Goal: Task Accomplishment & Management: Manage account settings

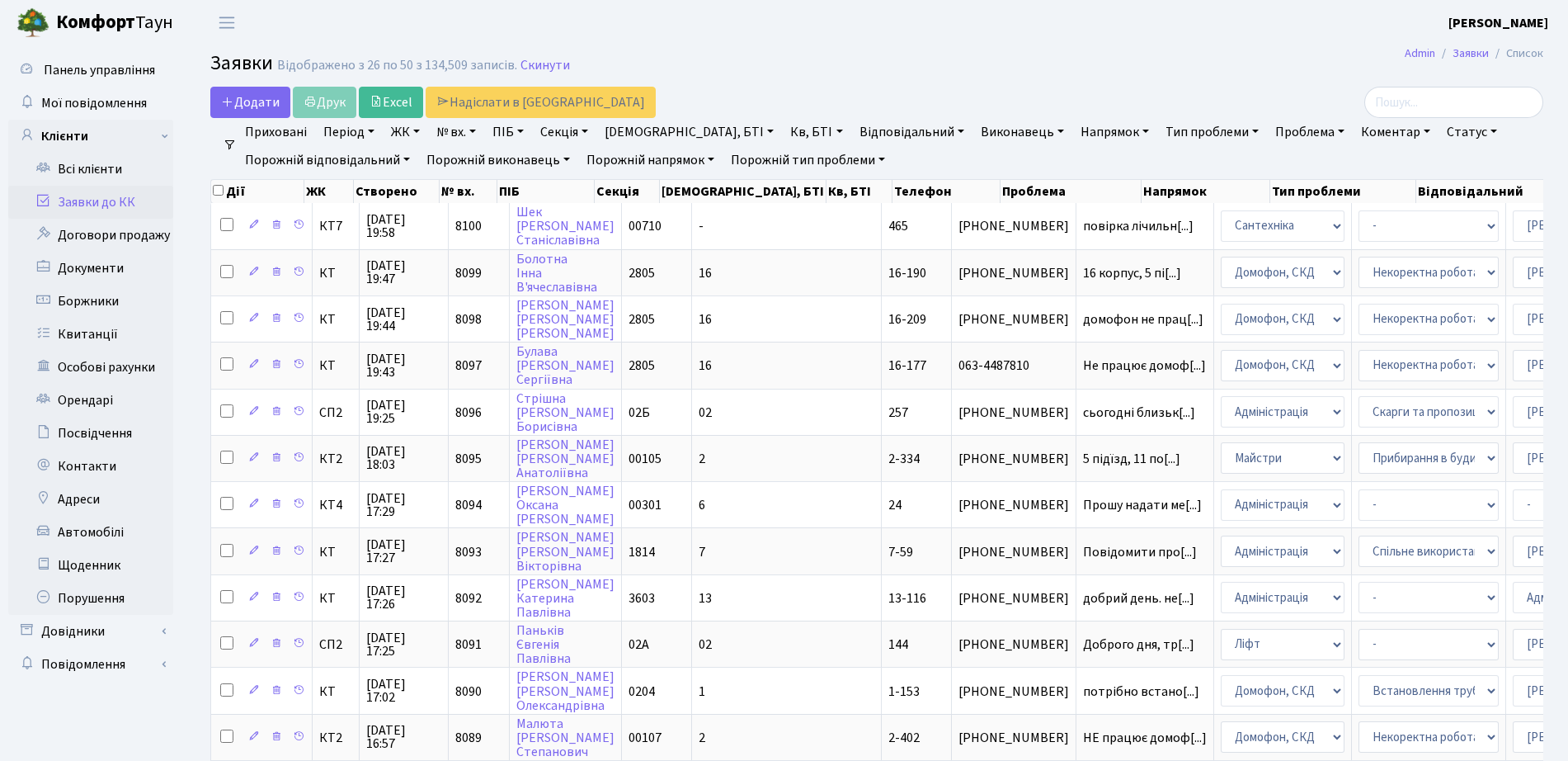
select select "25"
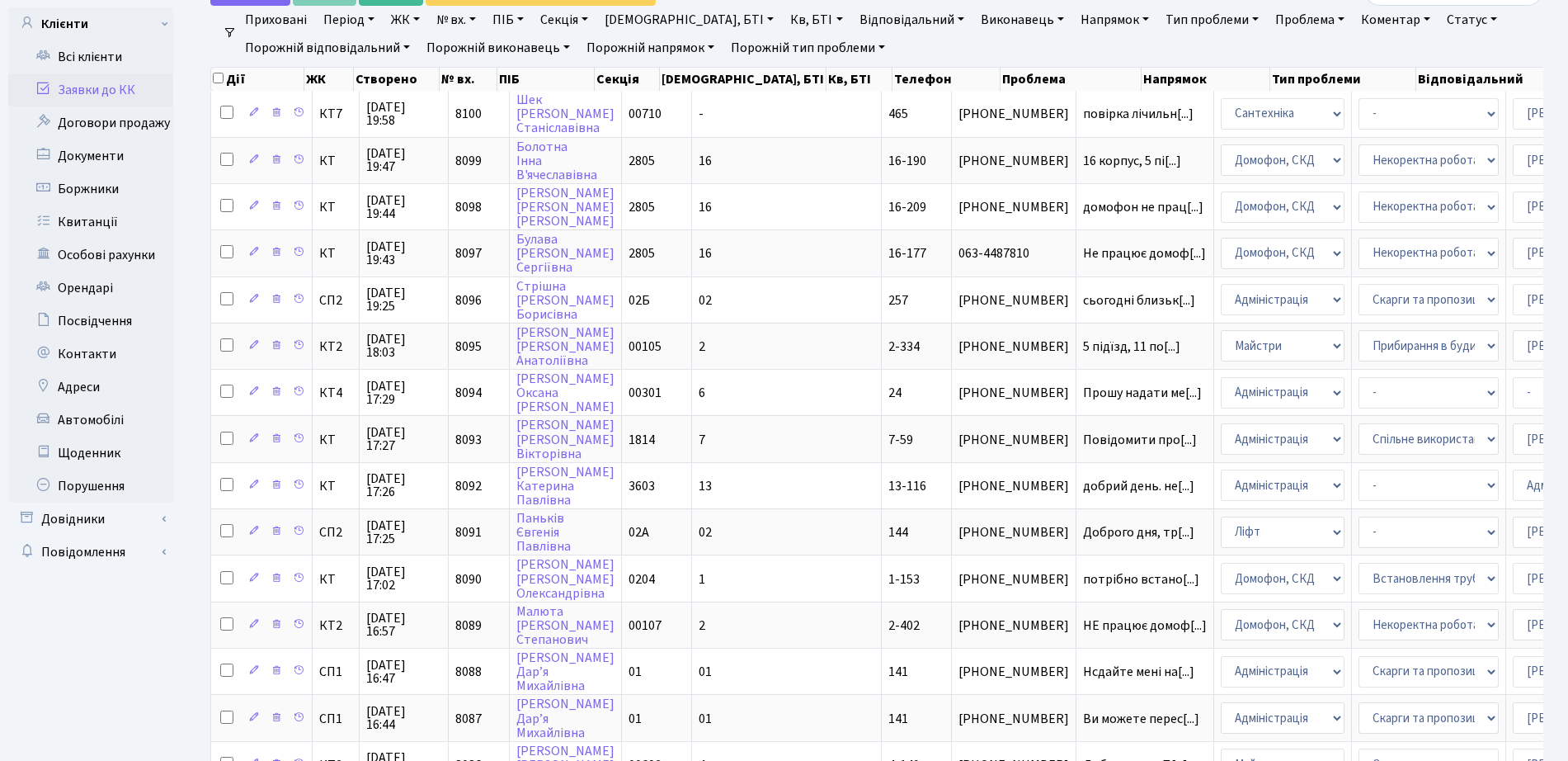
scroll to position [3, 0]
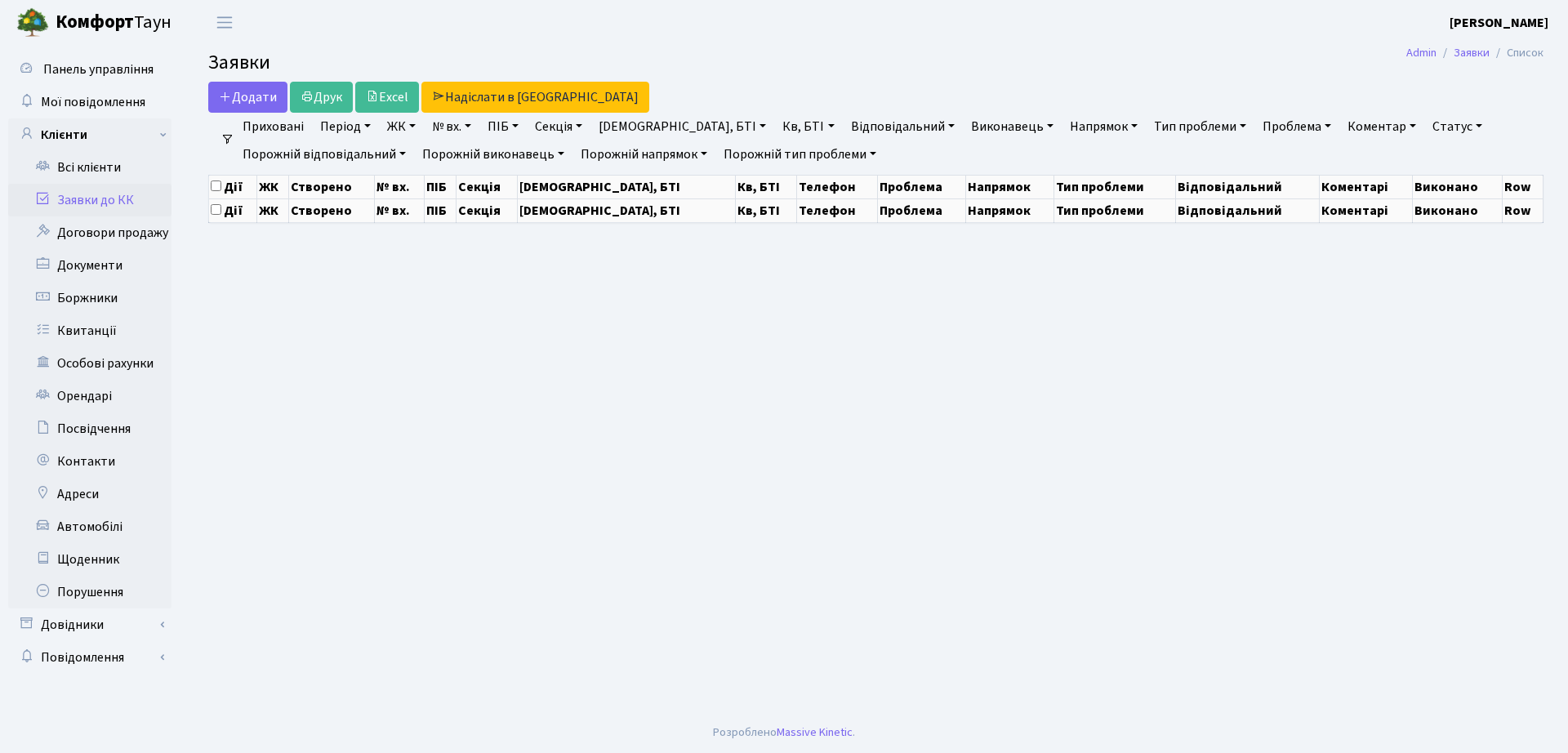
select select "25"
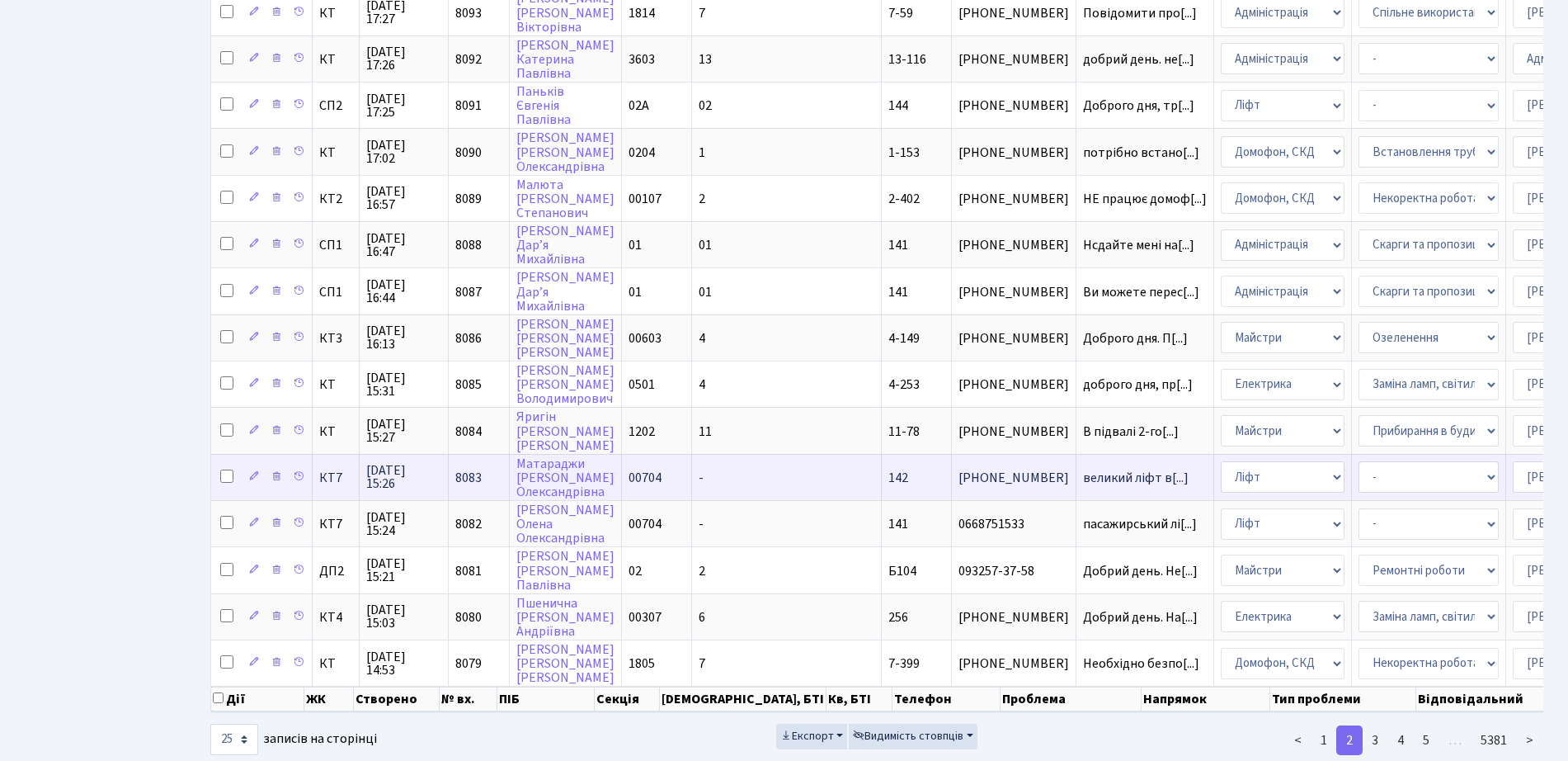
scroll to position [730, 0]
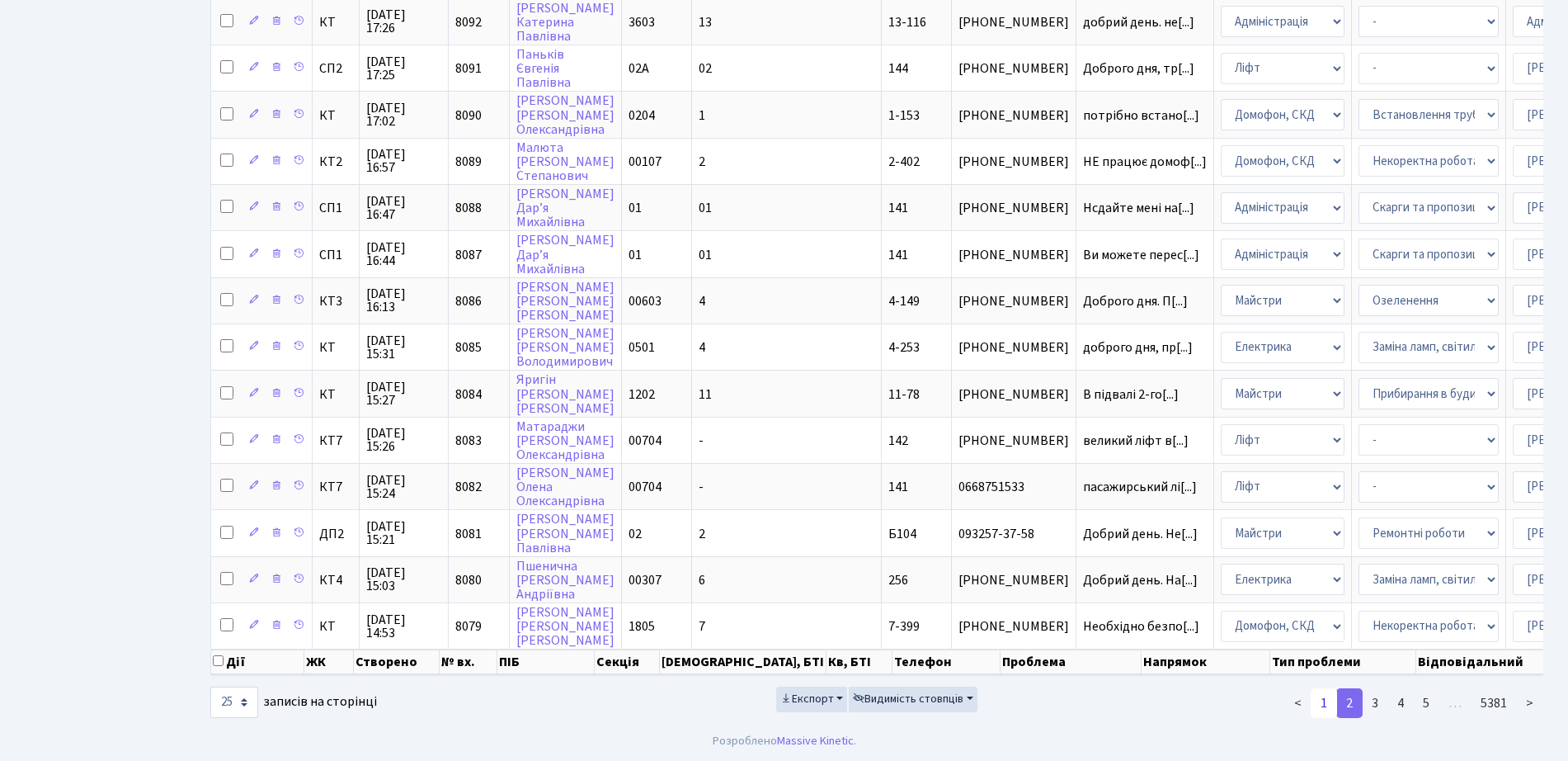
click at [1321, 700] on link "1" at bounding box center [1324, 703] width 27 height 30
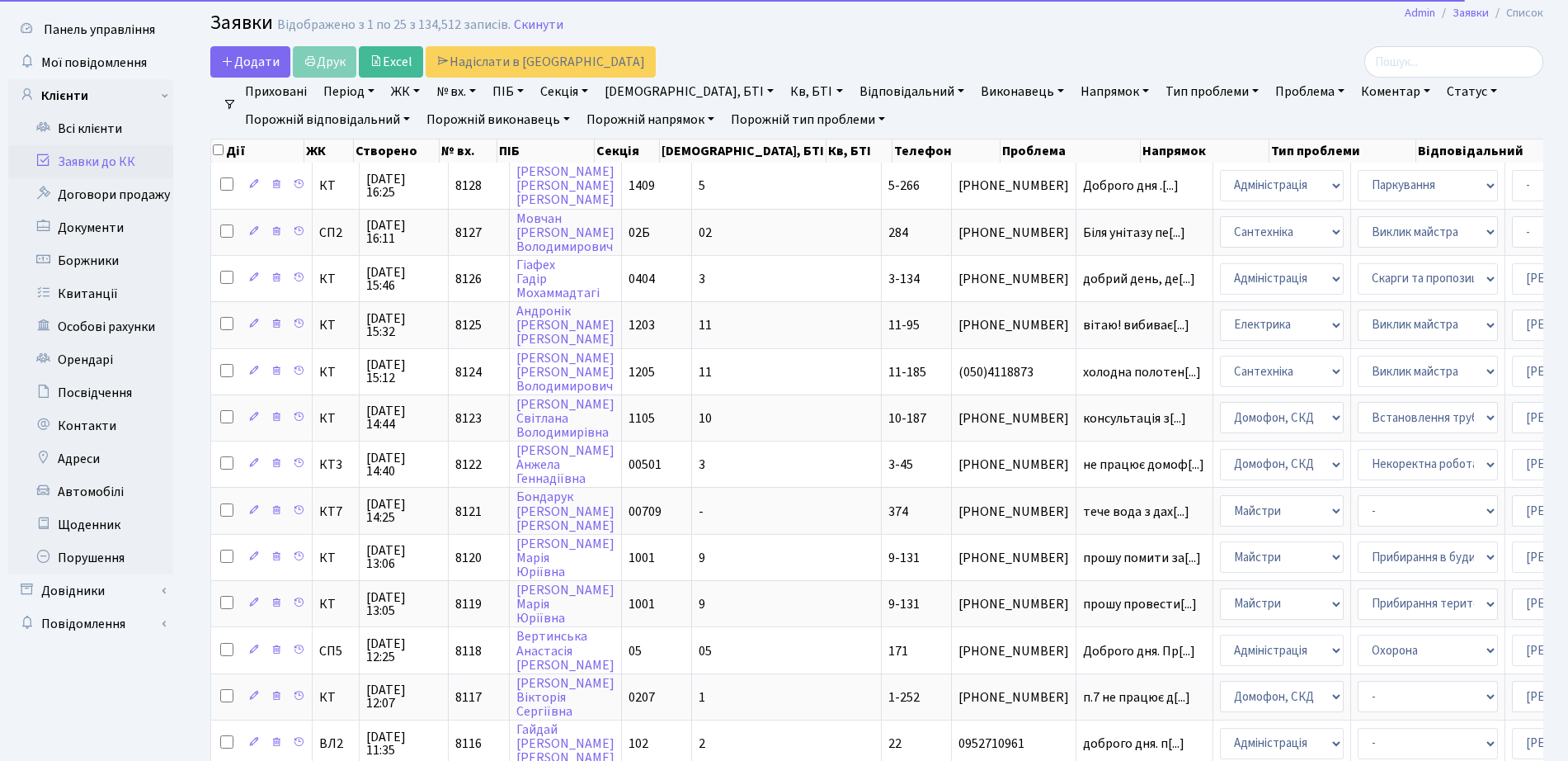
scroll to position [0, 0]
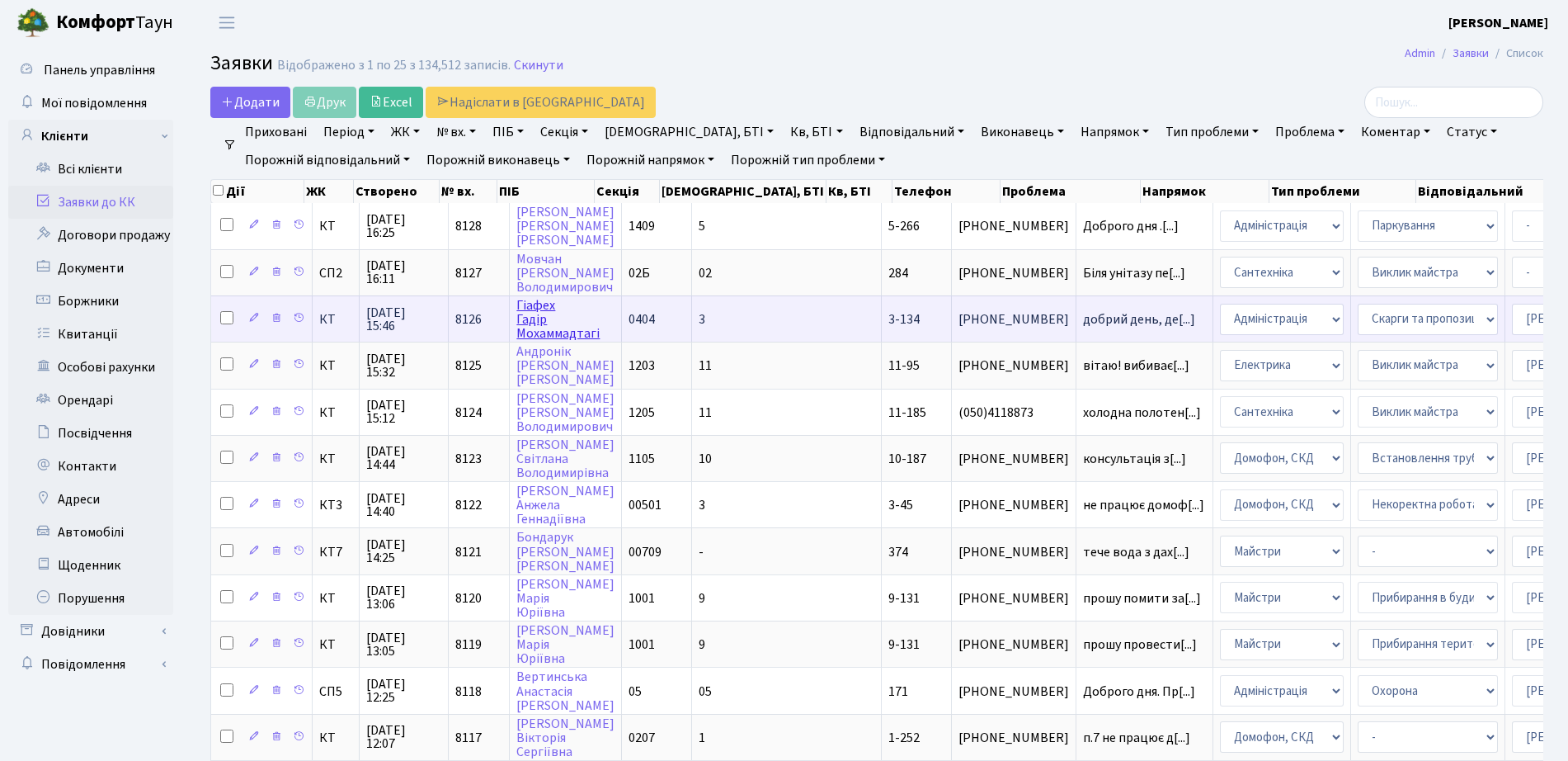
click at [568, 334] on link "[PERSON_NAME]" at bounding box center [558, 319] width 83 height 46
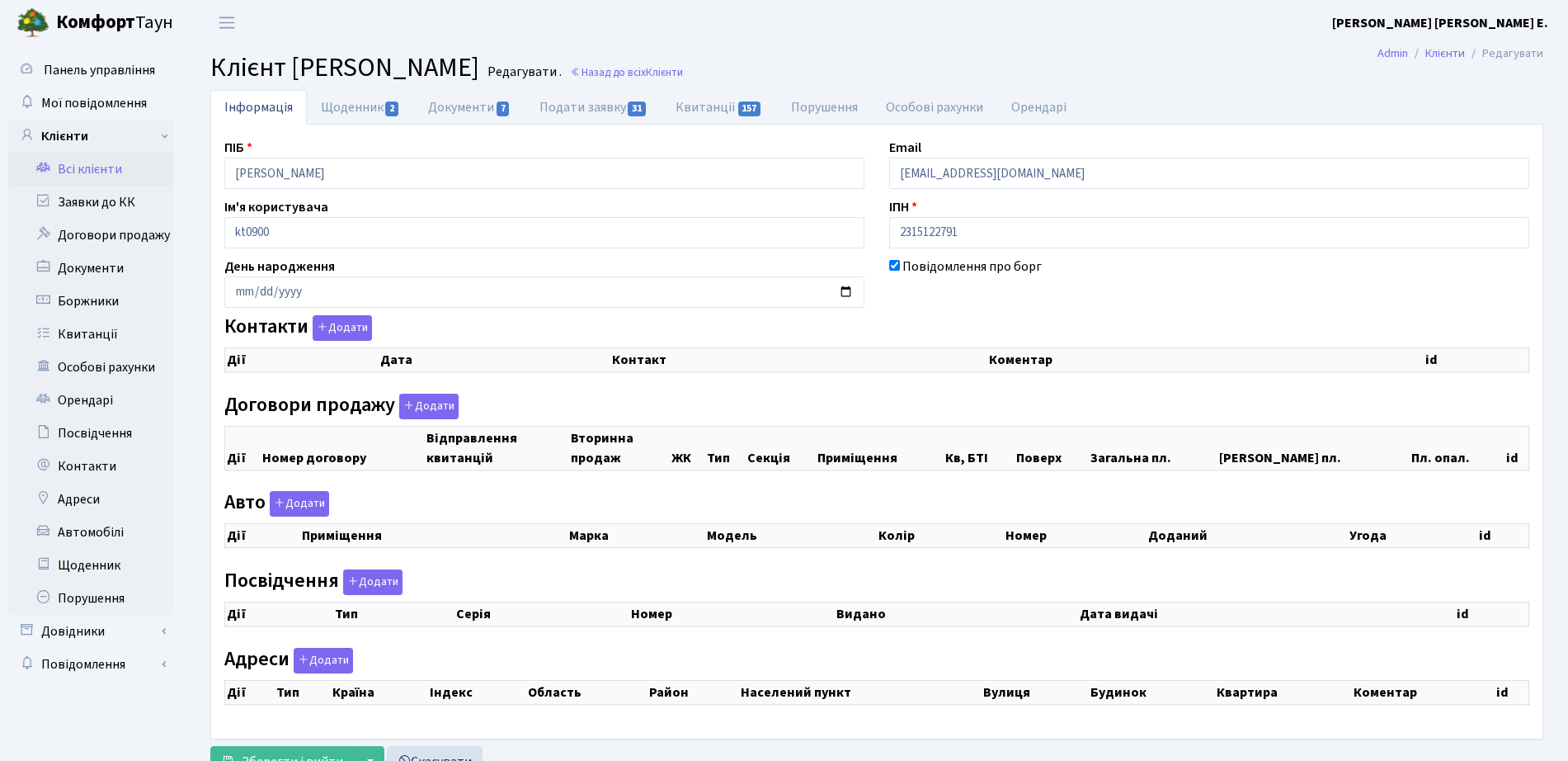
select select "25"
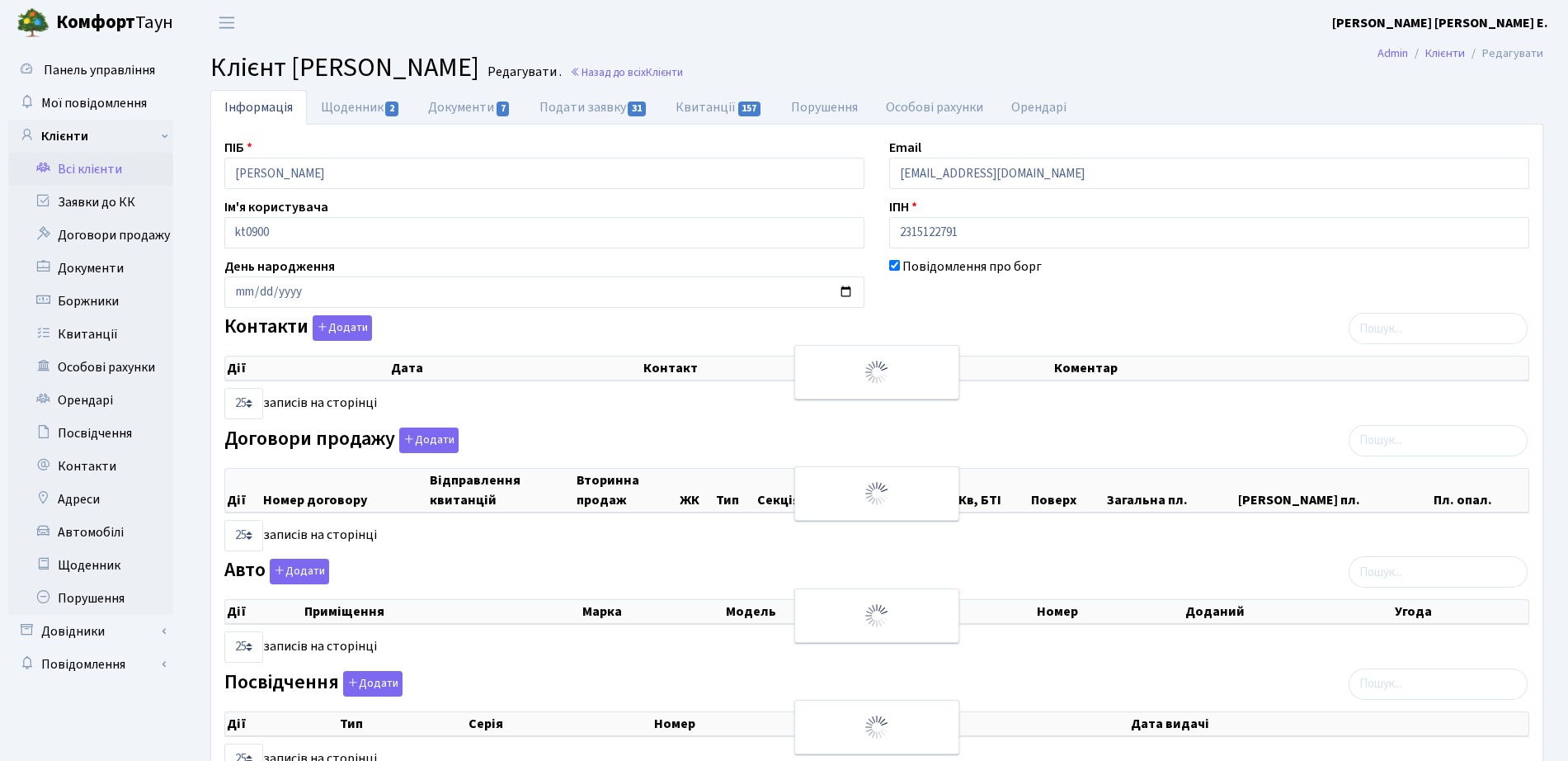
checkbox input "true"
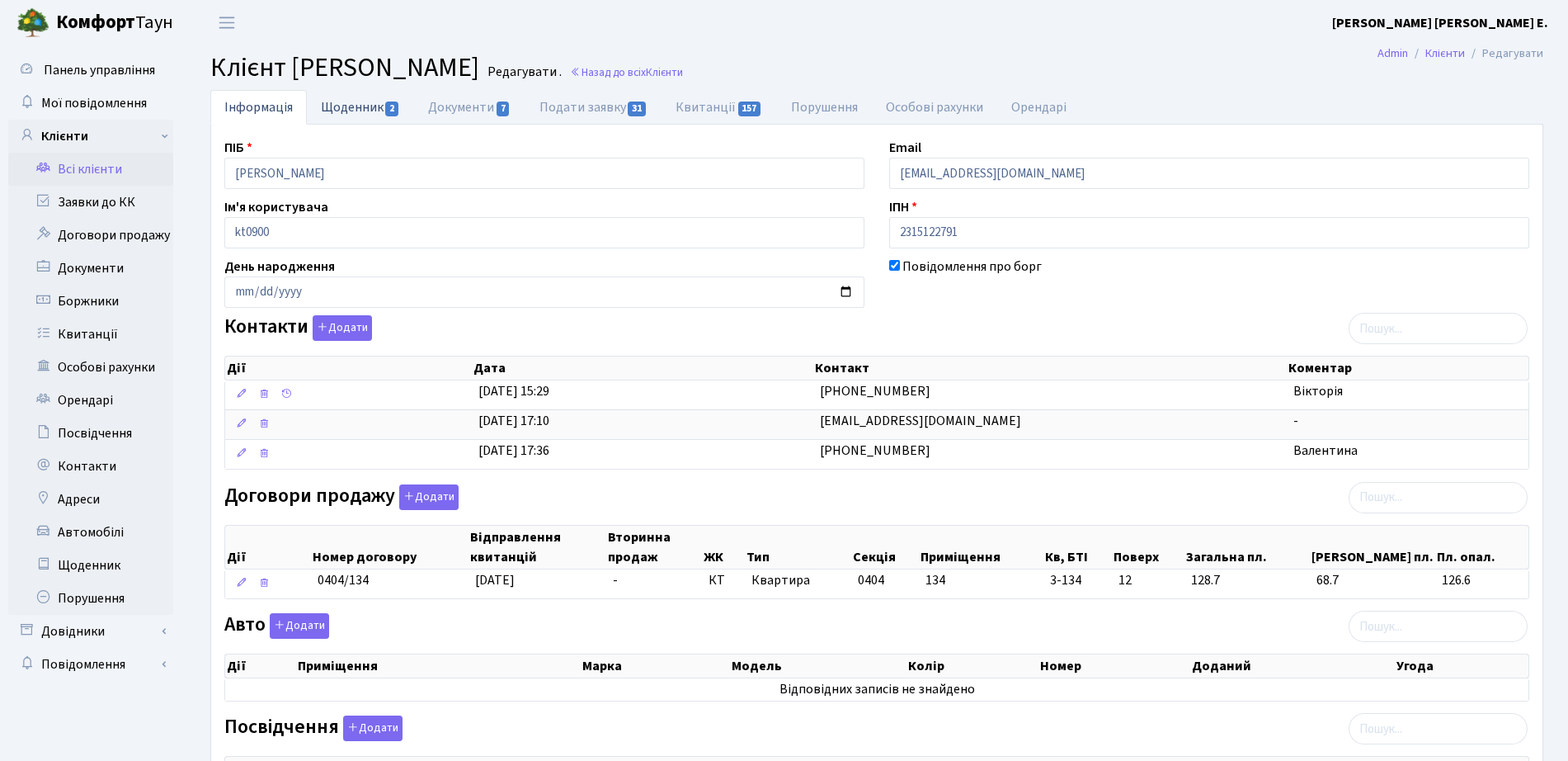
click at [352, 105] on link "Щоденник 2" at bounding box center [360, 106] width 107 height 33
select select "25"
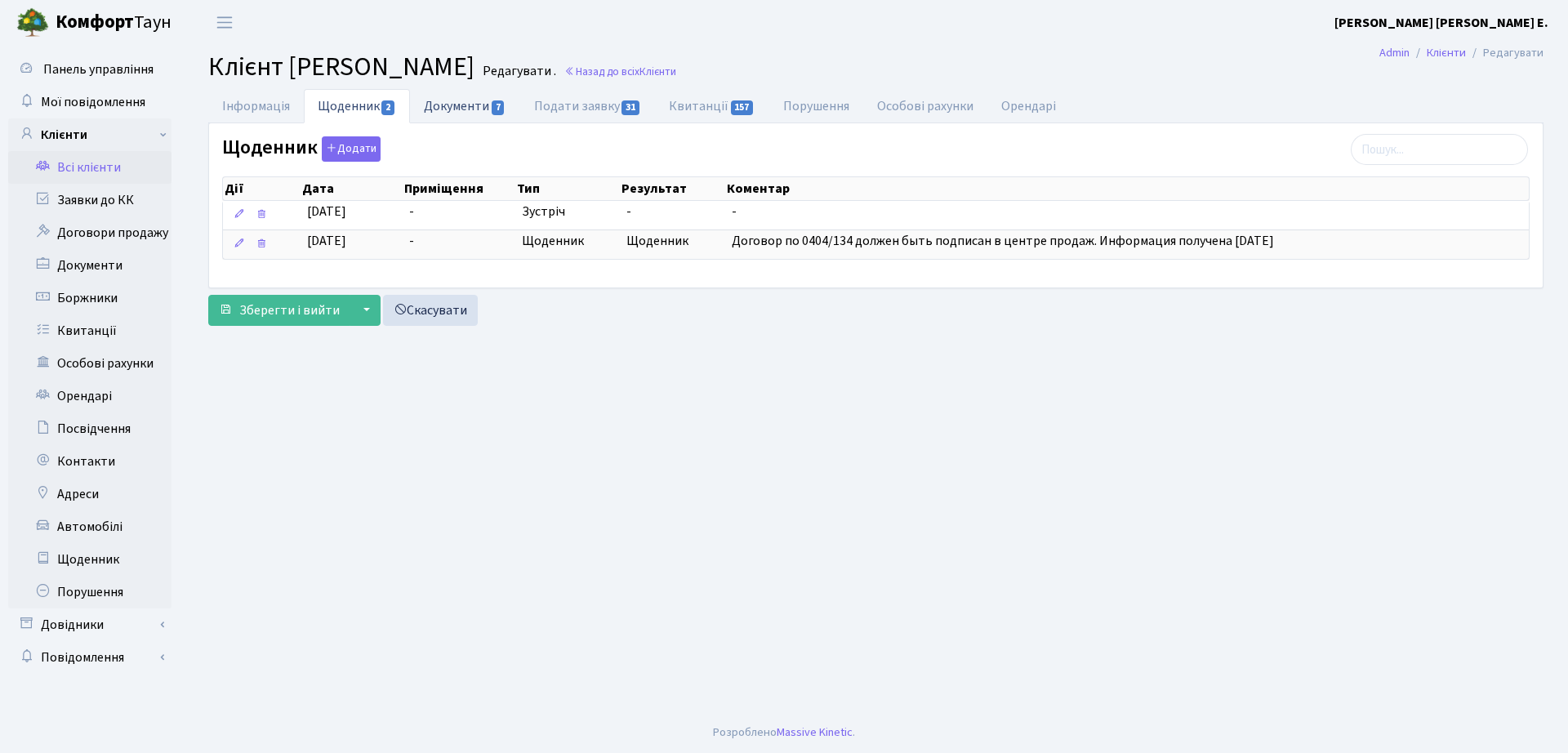
click at [475, 115] on link "Документи 7" at bounding box center [464, 105] width 110 height 33
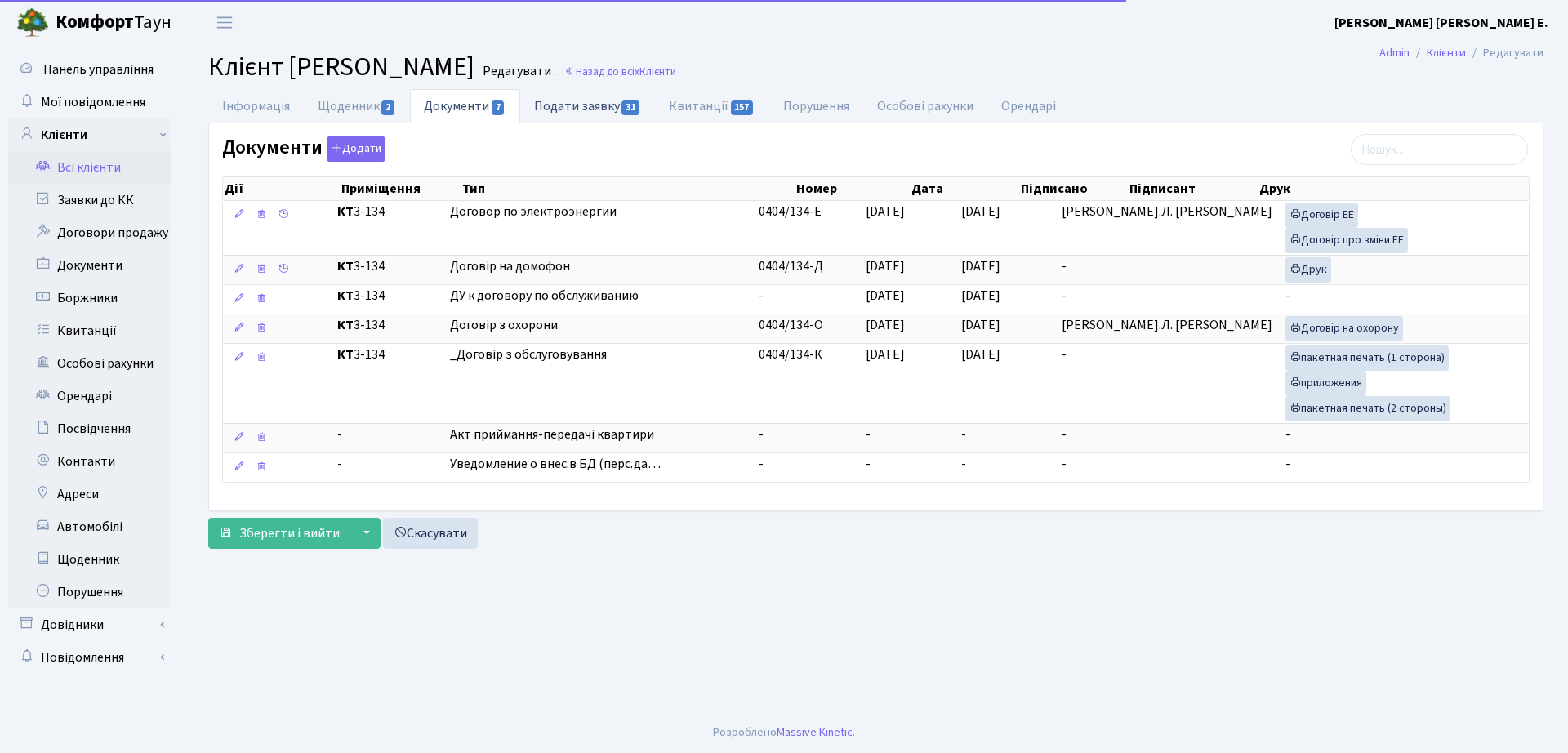
click at [583, 109] on link "Подати заявку 31" at bounding box center [587, 105] width 135 height 33
select select "25"
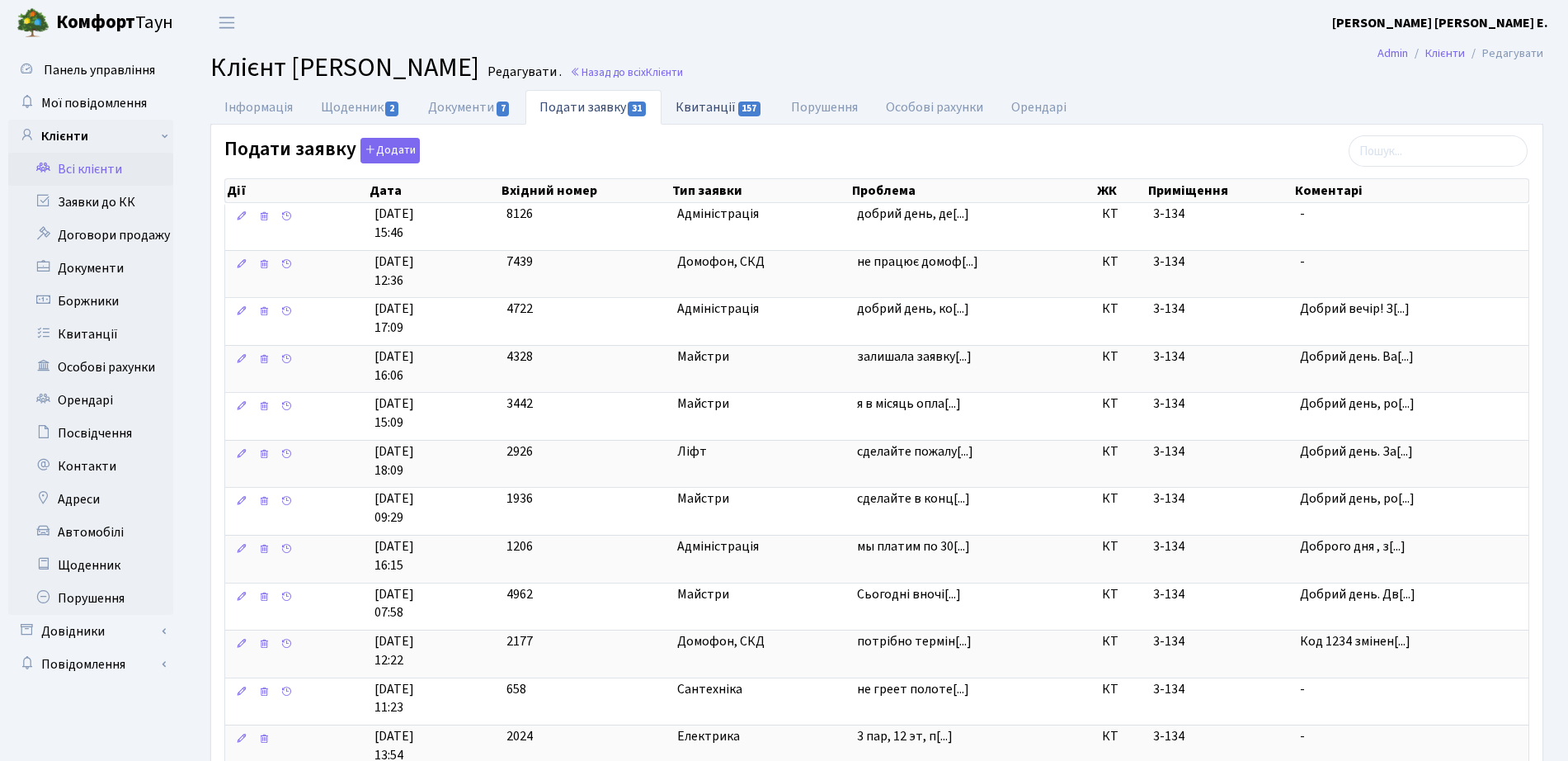
click at [688, 108] on link "Квитанції 157" at bounding box center [719, 106] width 114 height 33
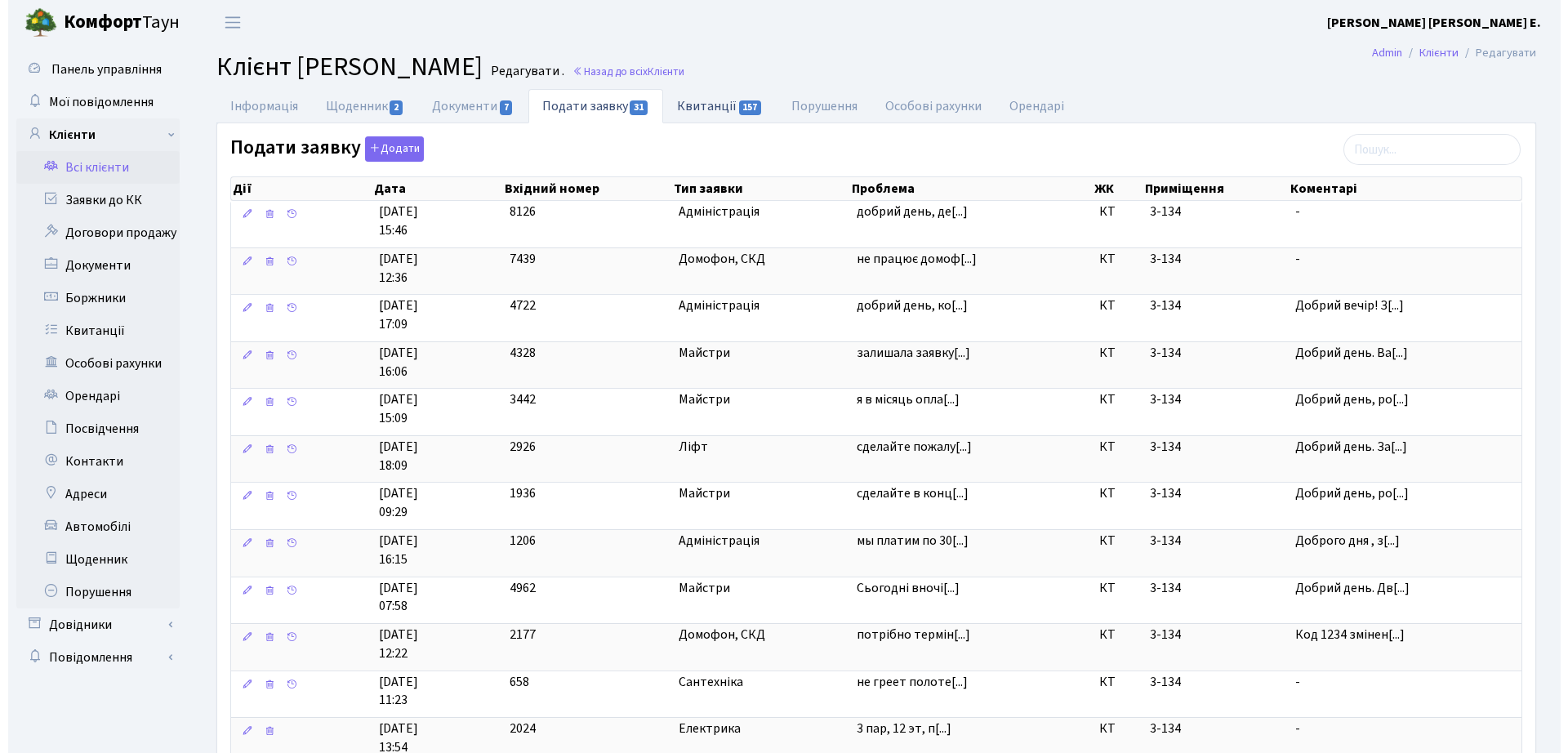
select select "25"
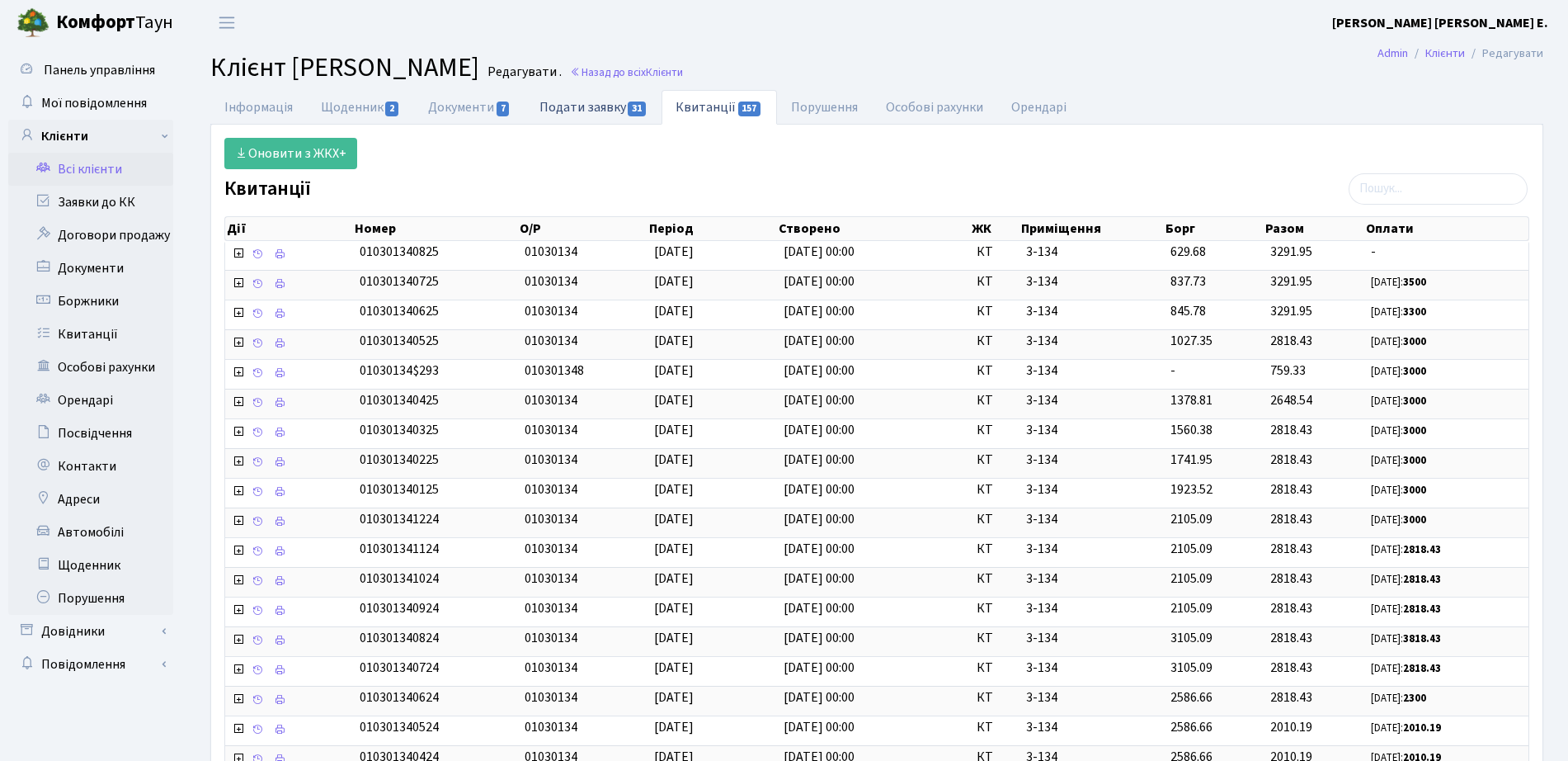
click at [586, 100] on link "Подати заявку 31" at bounding box center [593, 106] width 136 height 33
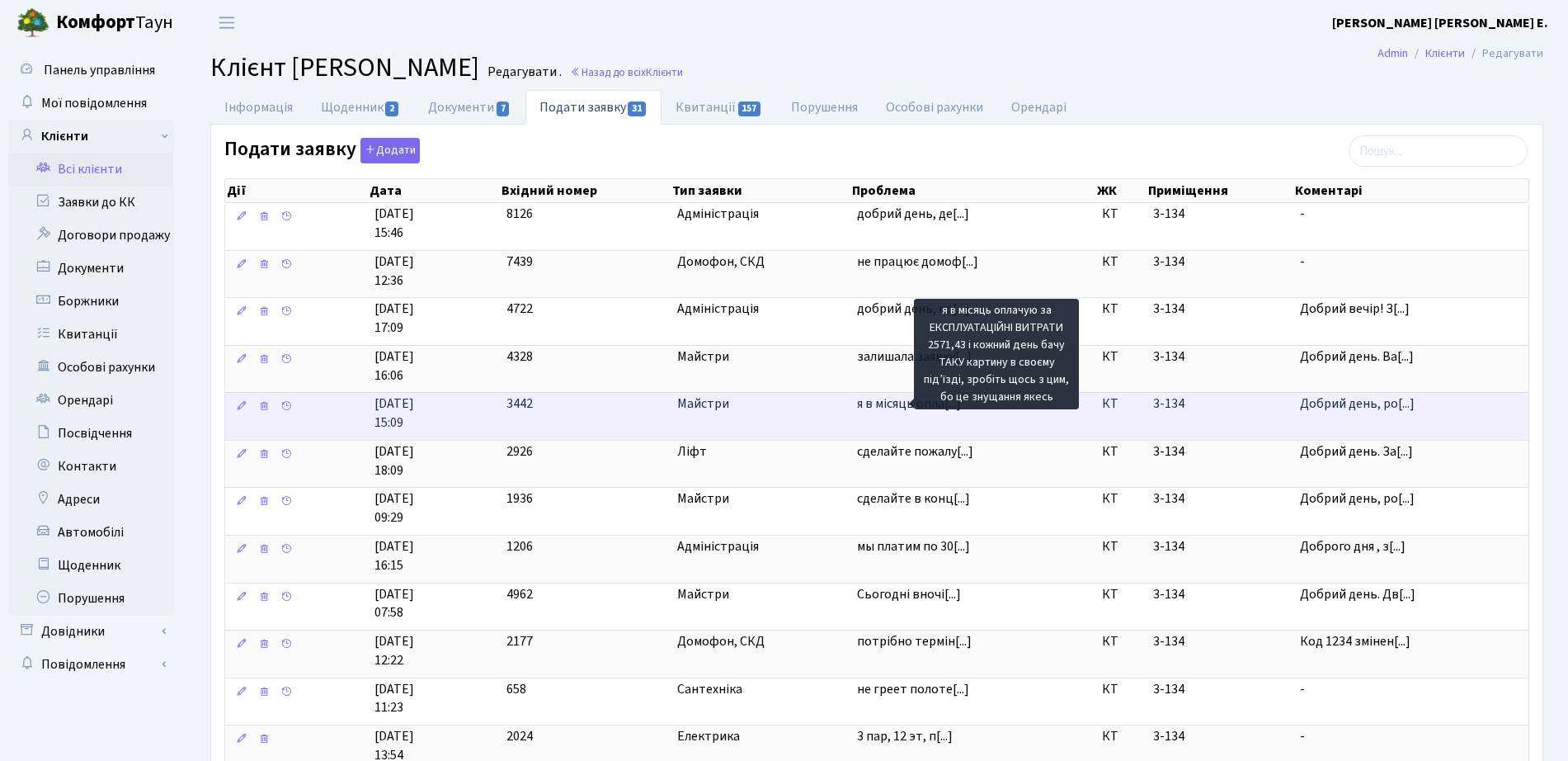
click at [883, 402] on span "я в місяць опла[...]" at bounding box center [908, 403] width 104 height 18
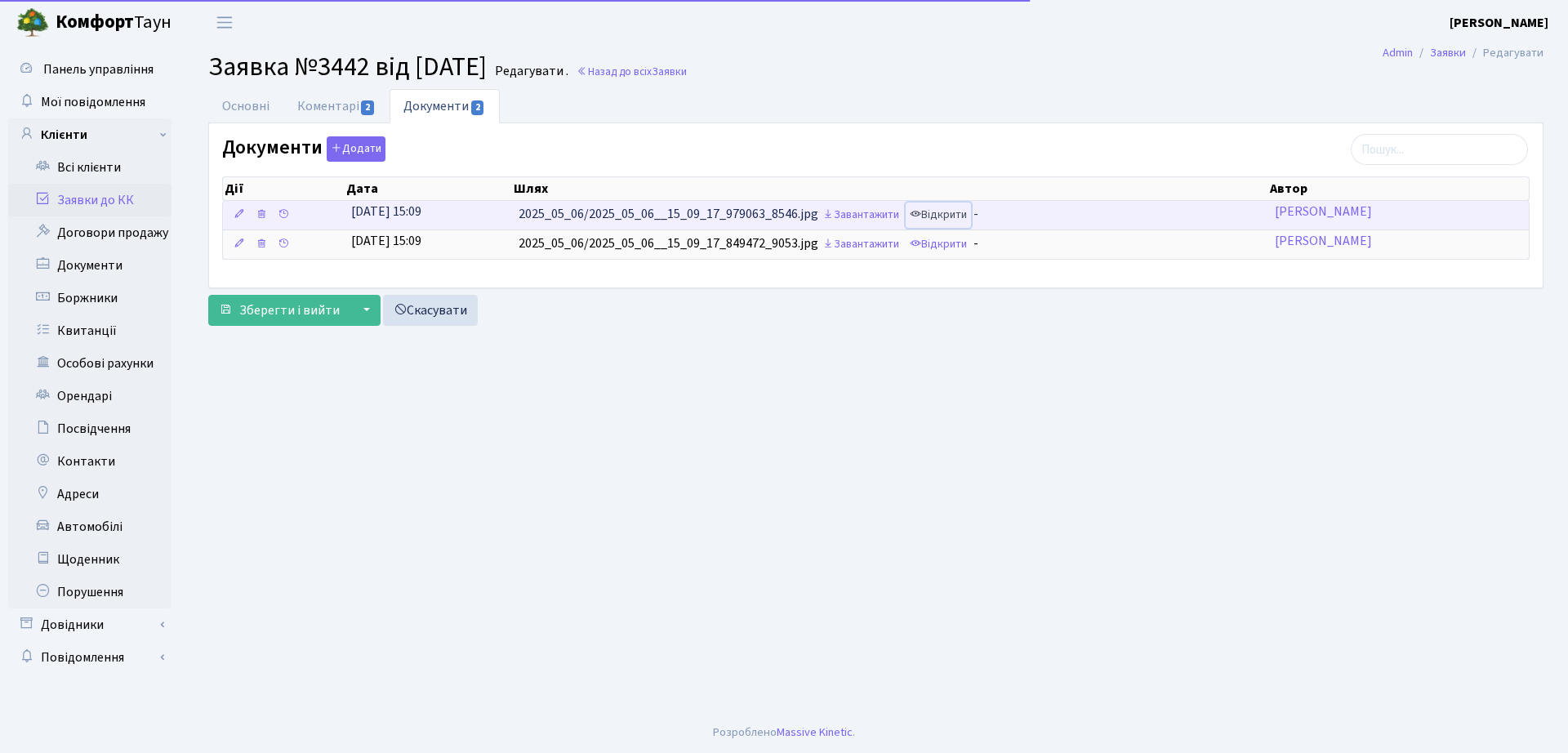
click at [949, 217] on link "Відкрити" at bounding box center [937, 215] width 65 height 25
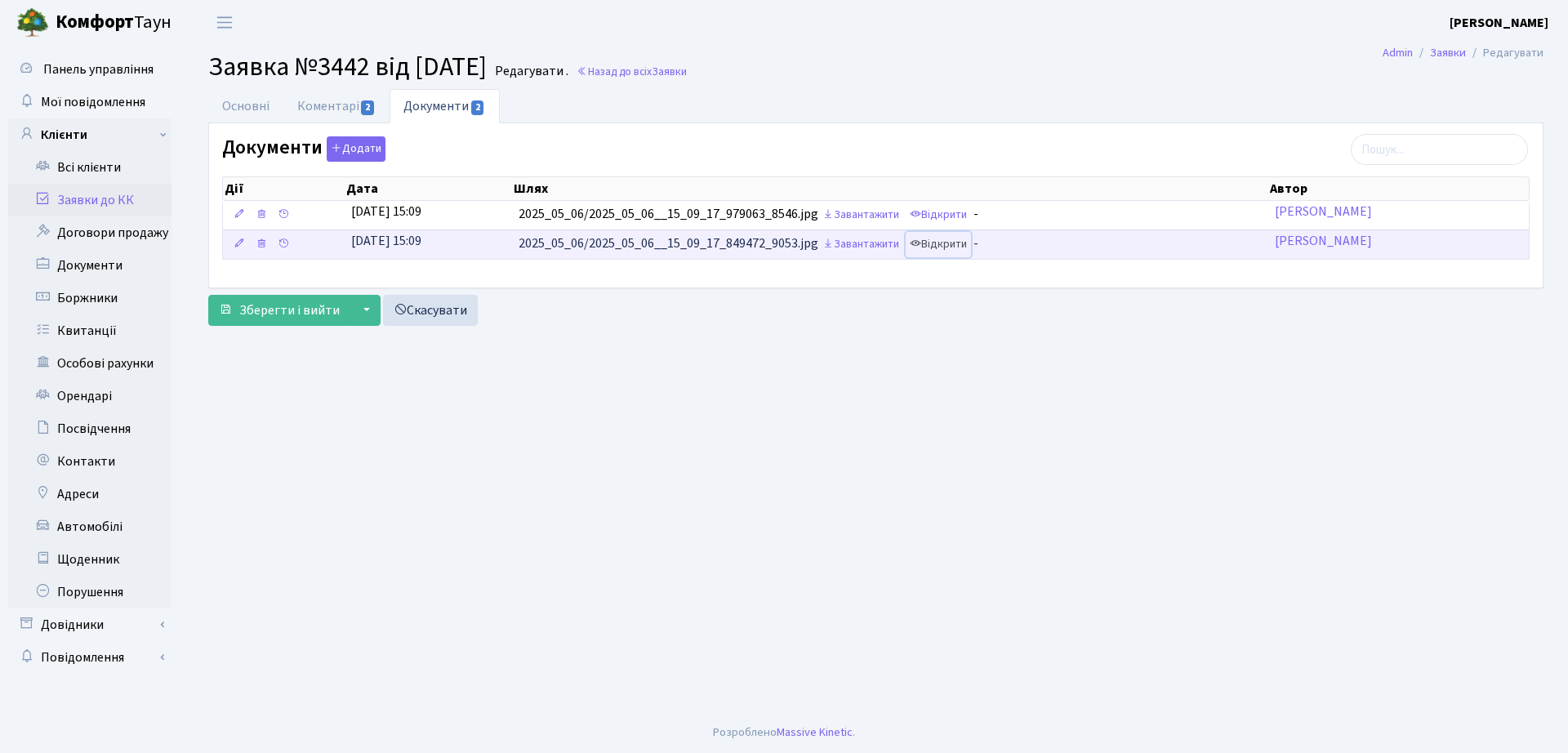
click at [970, 245] on link "Відкрити" at bounding box center [937, 244] width 65 height 25
click at [315, 98] on link "Коментарі 2" at bounding box center [336, 105] width 106 height 33
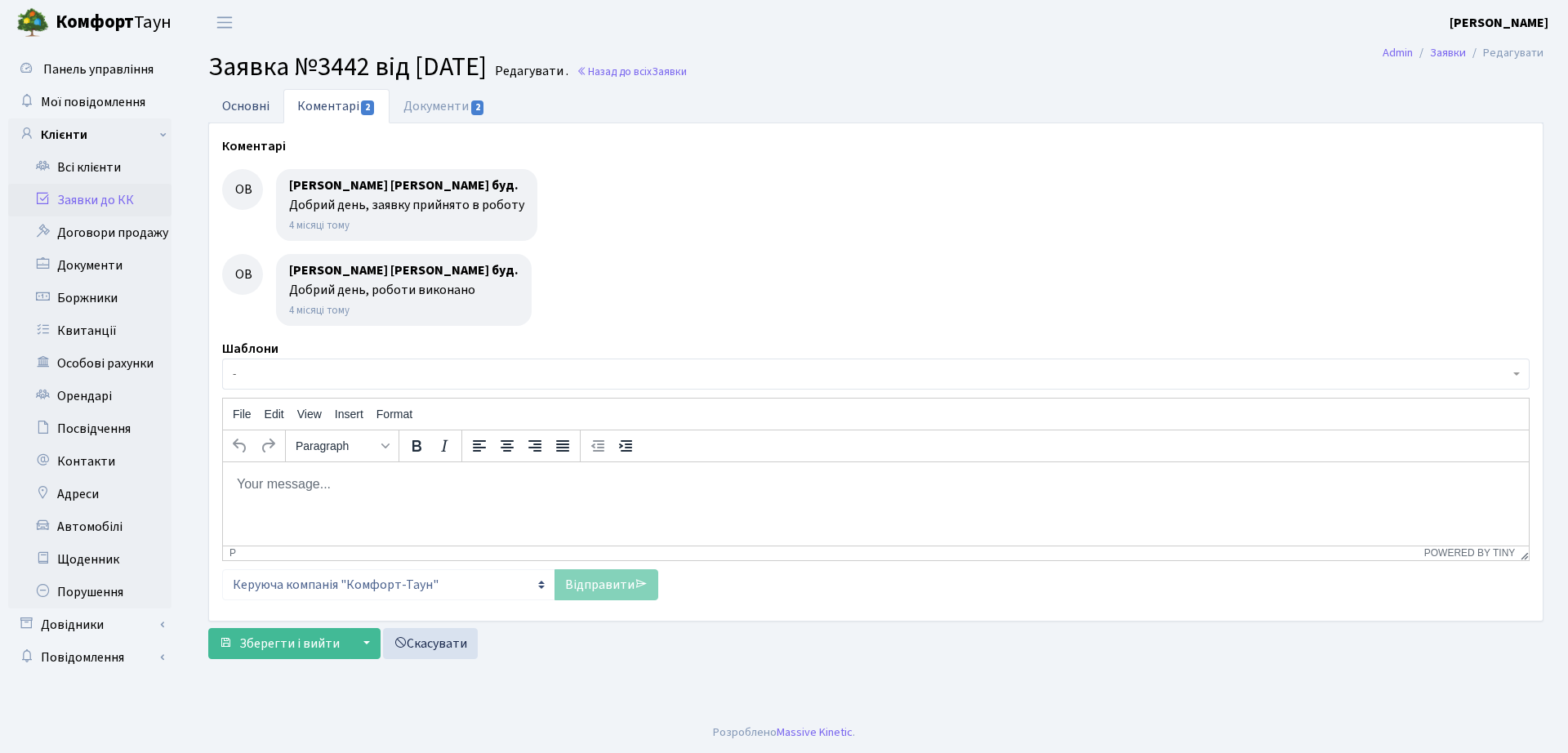
click at [245, 101] on link "Основні" at bounding box center [246, 105] width 76 height 33
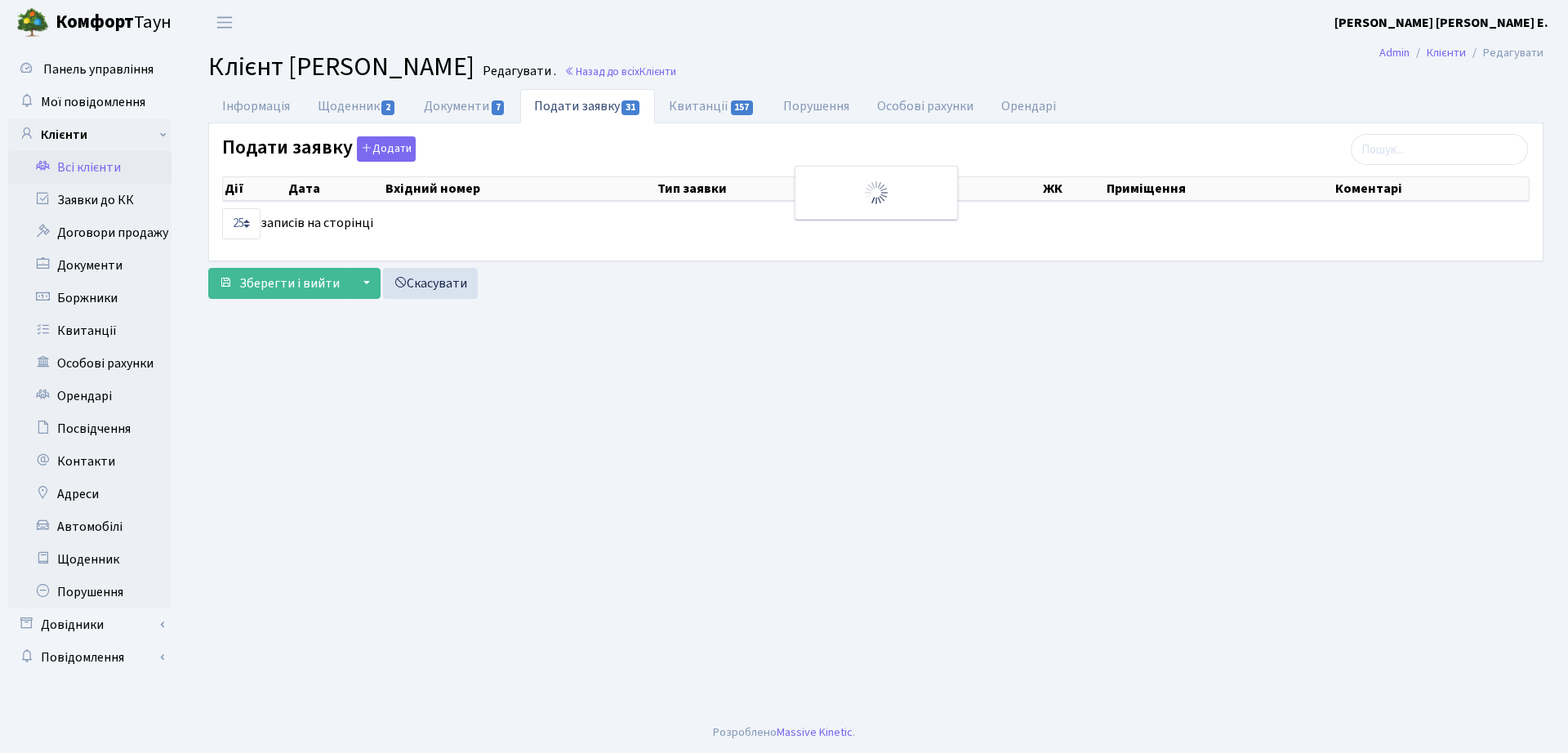
select select "25"
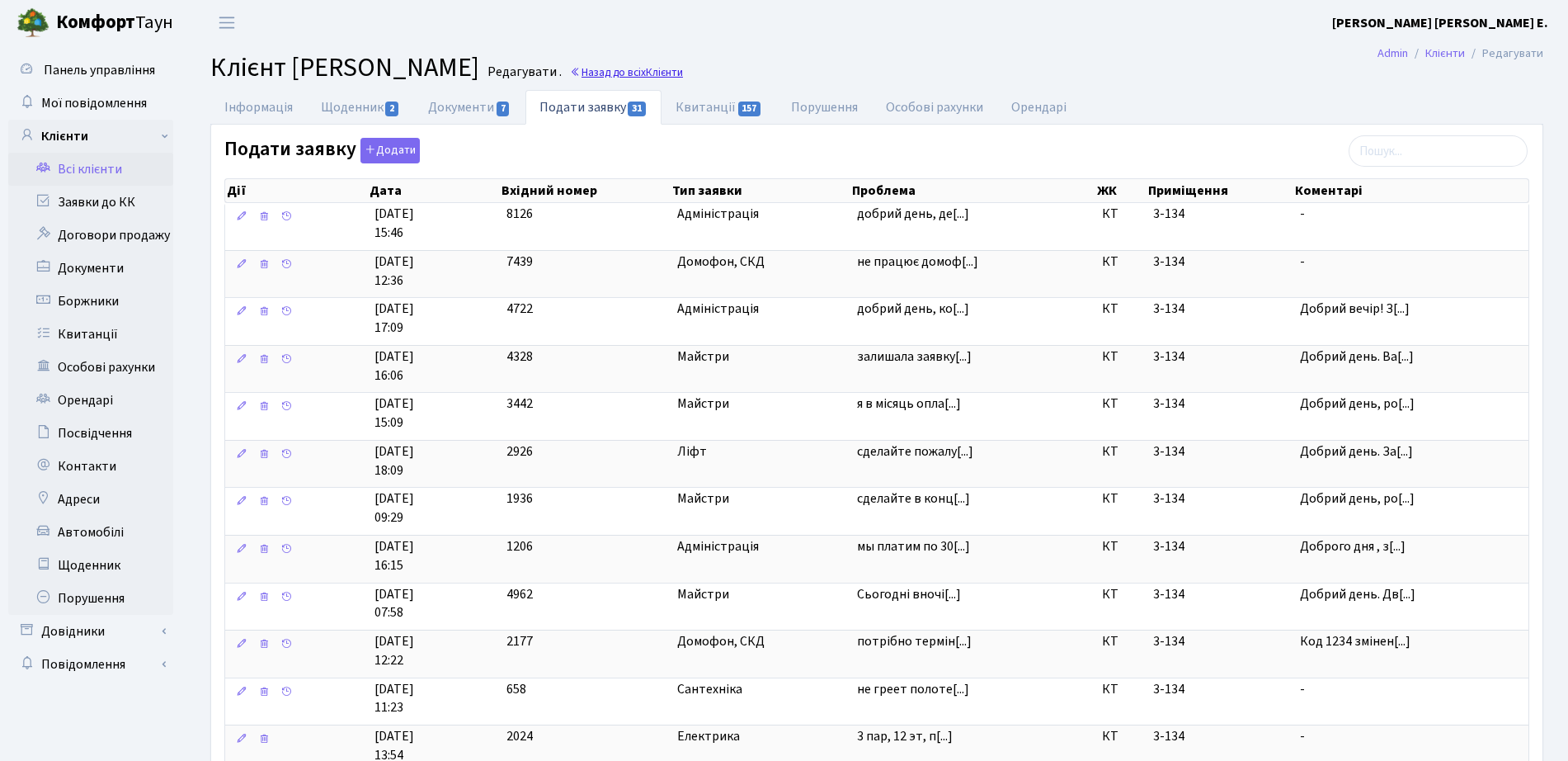
click at [682, 64] on link "Назад до всіх Клієнти" at bounding box center [626, 72] width 113 height 15
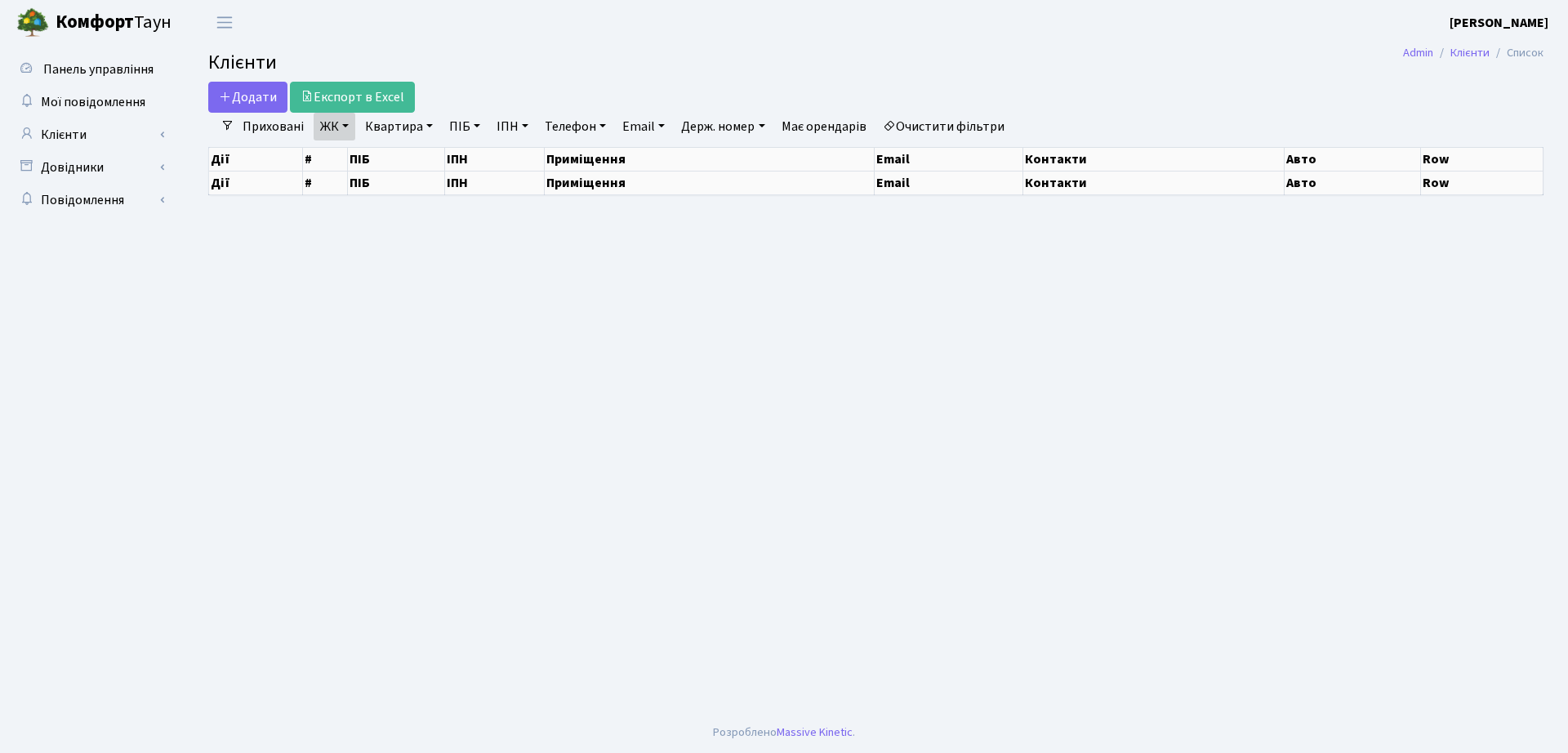
select select "25"
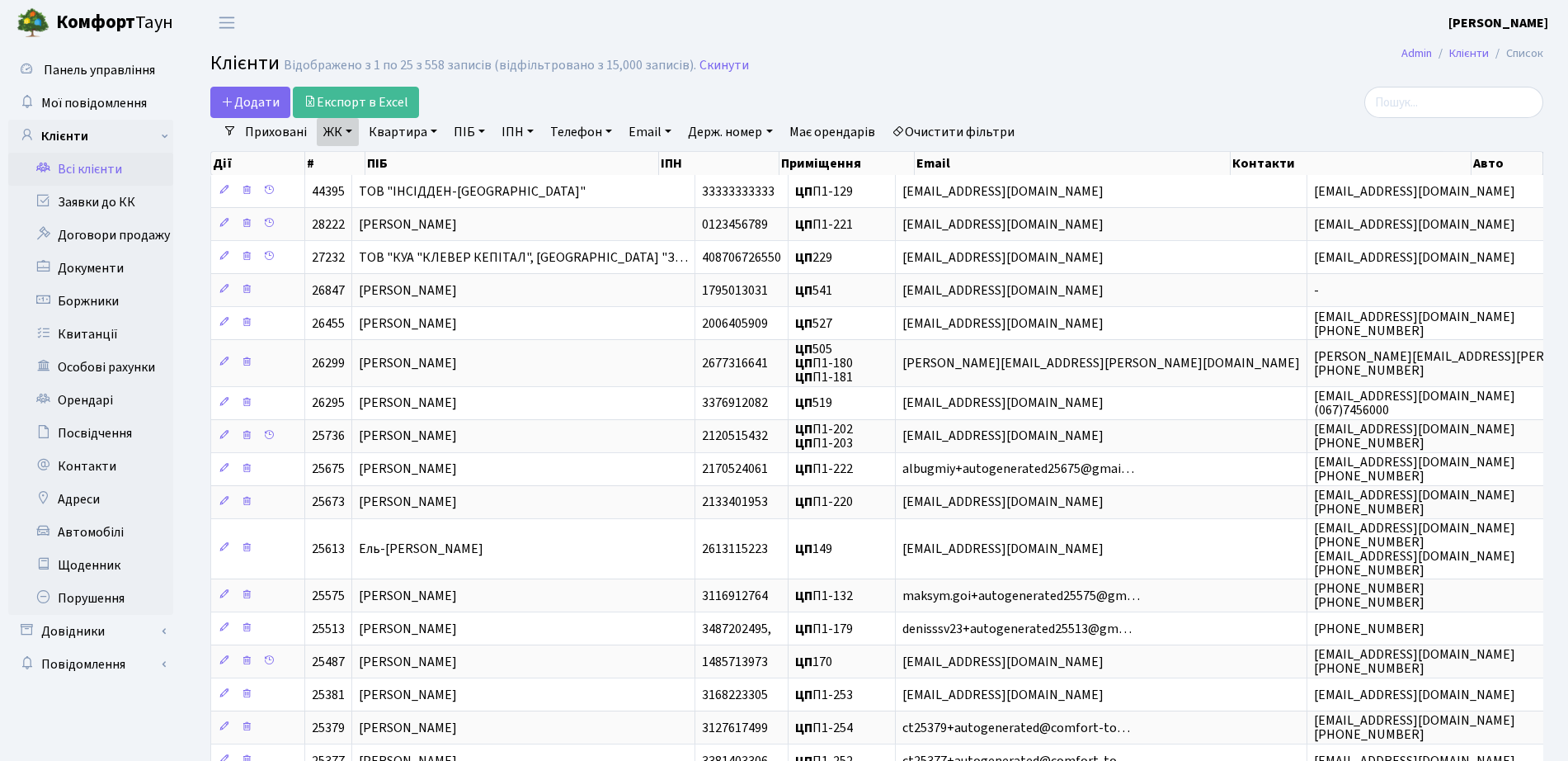
click at [349, 124] on link "ЖК" at bounding box center [337, 132] width 42 height 28
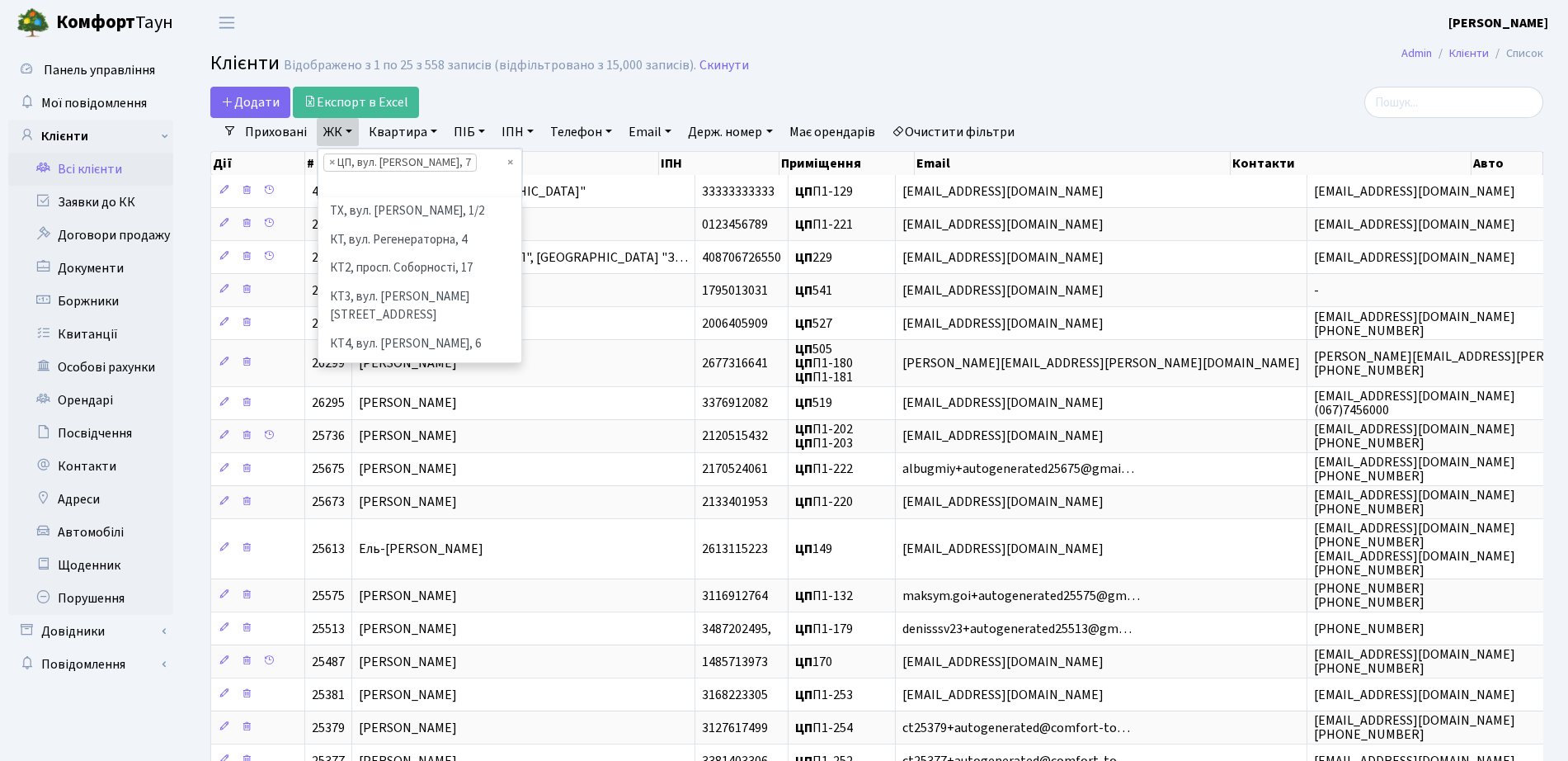
scroll to position [622, 0]
click at [330, 158] on span "×" at bounding box center [332, 162] width 6 height 16
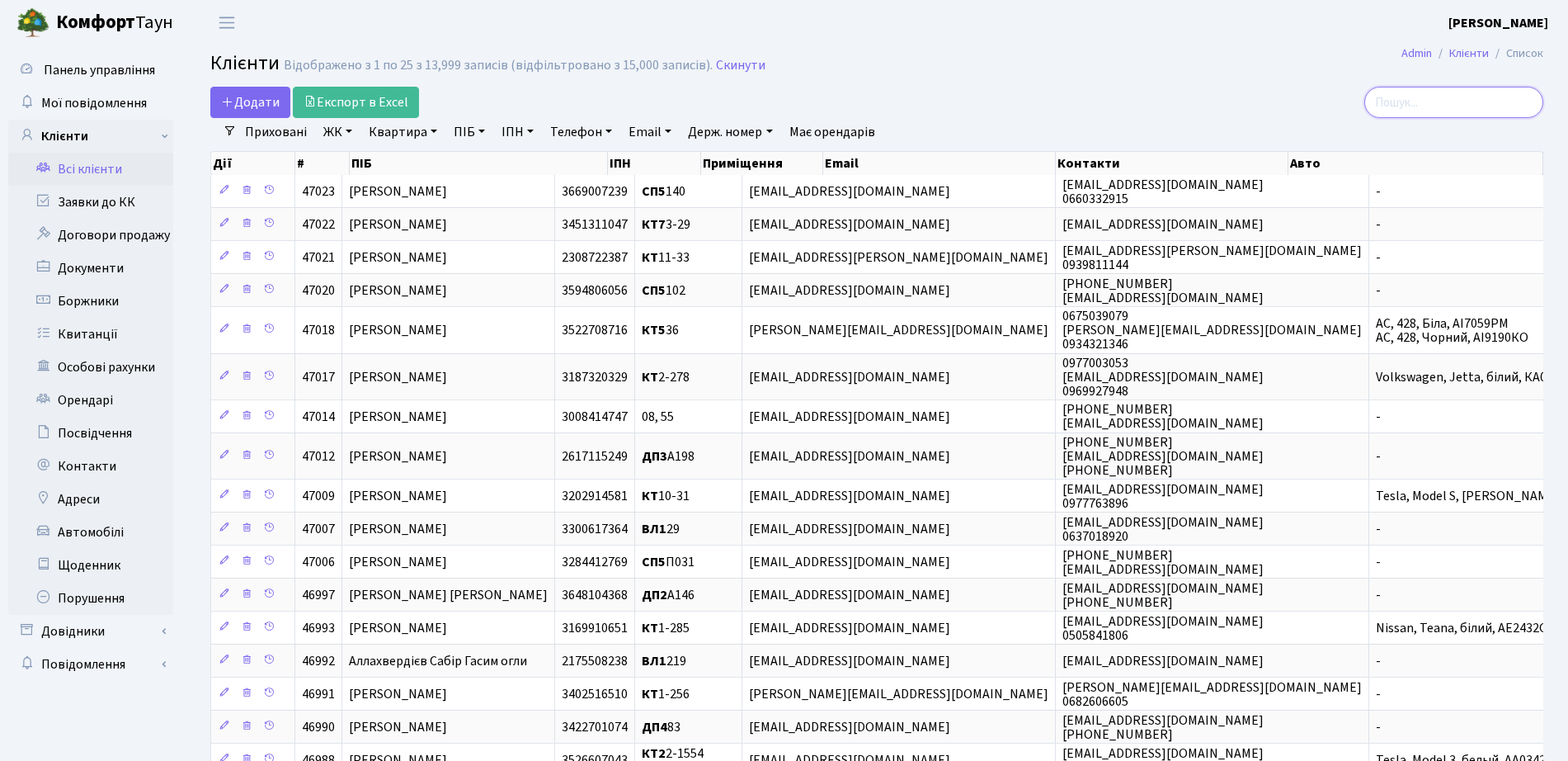
click at [1489, 101] on input "search" at bounding box center [1454, 102] width 179 height 31
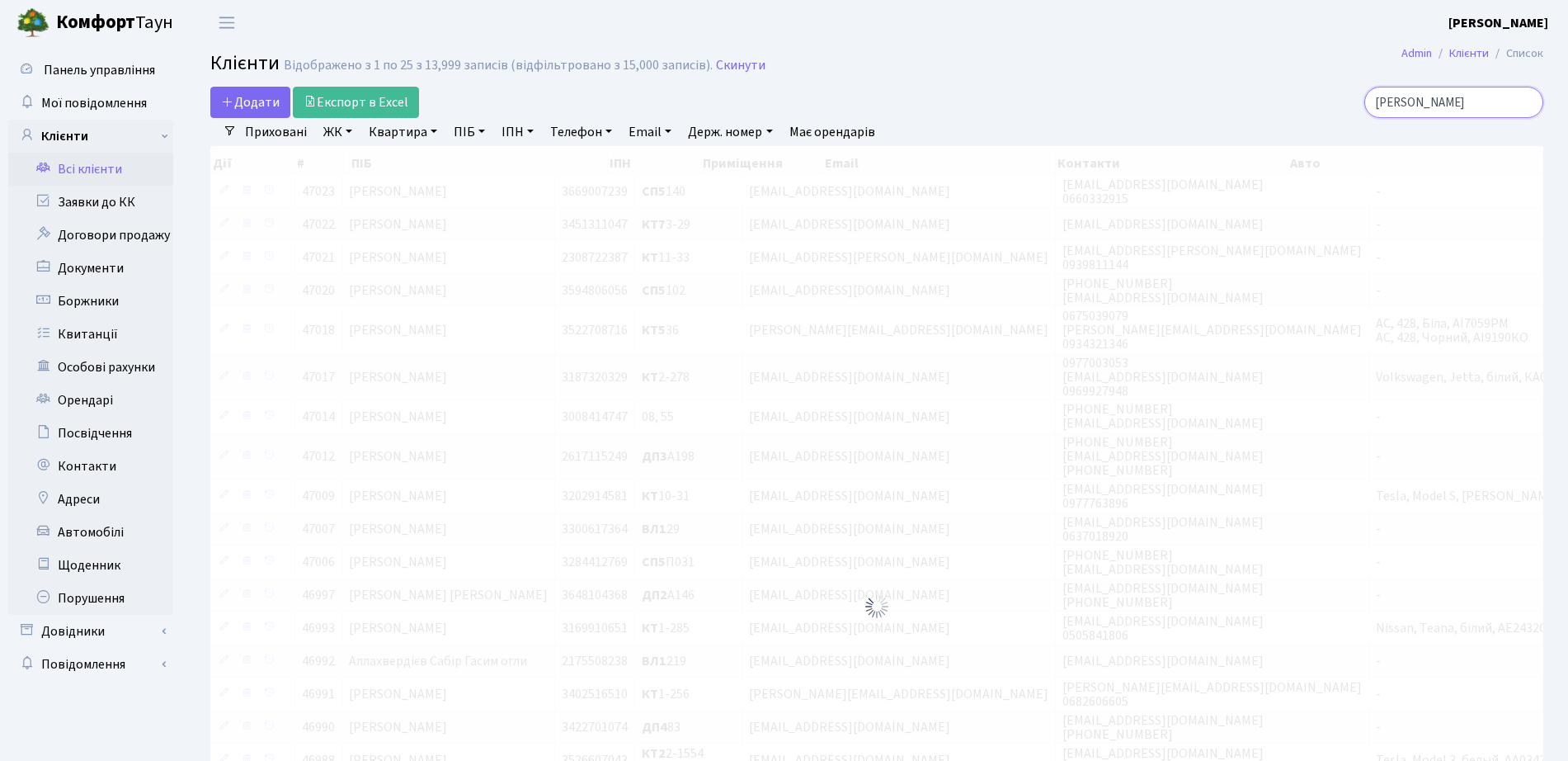
type input "олійник"
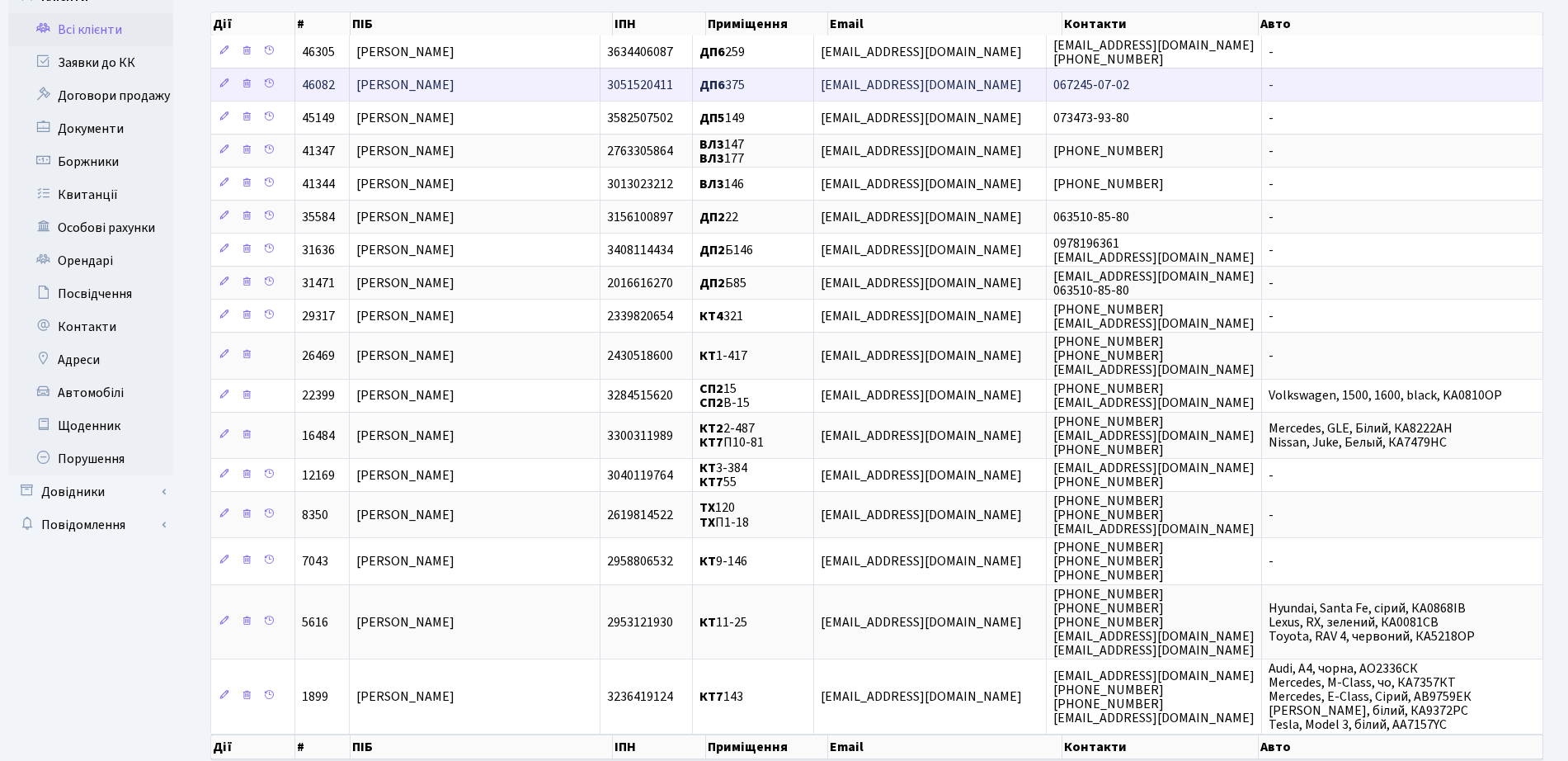
scroll to position [224, 0]
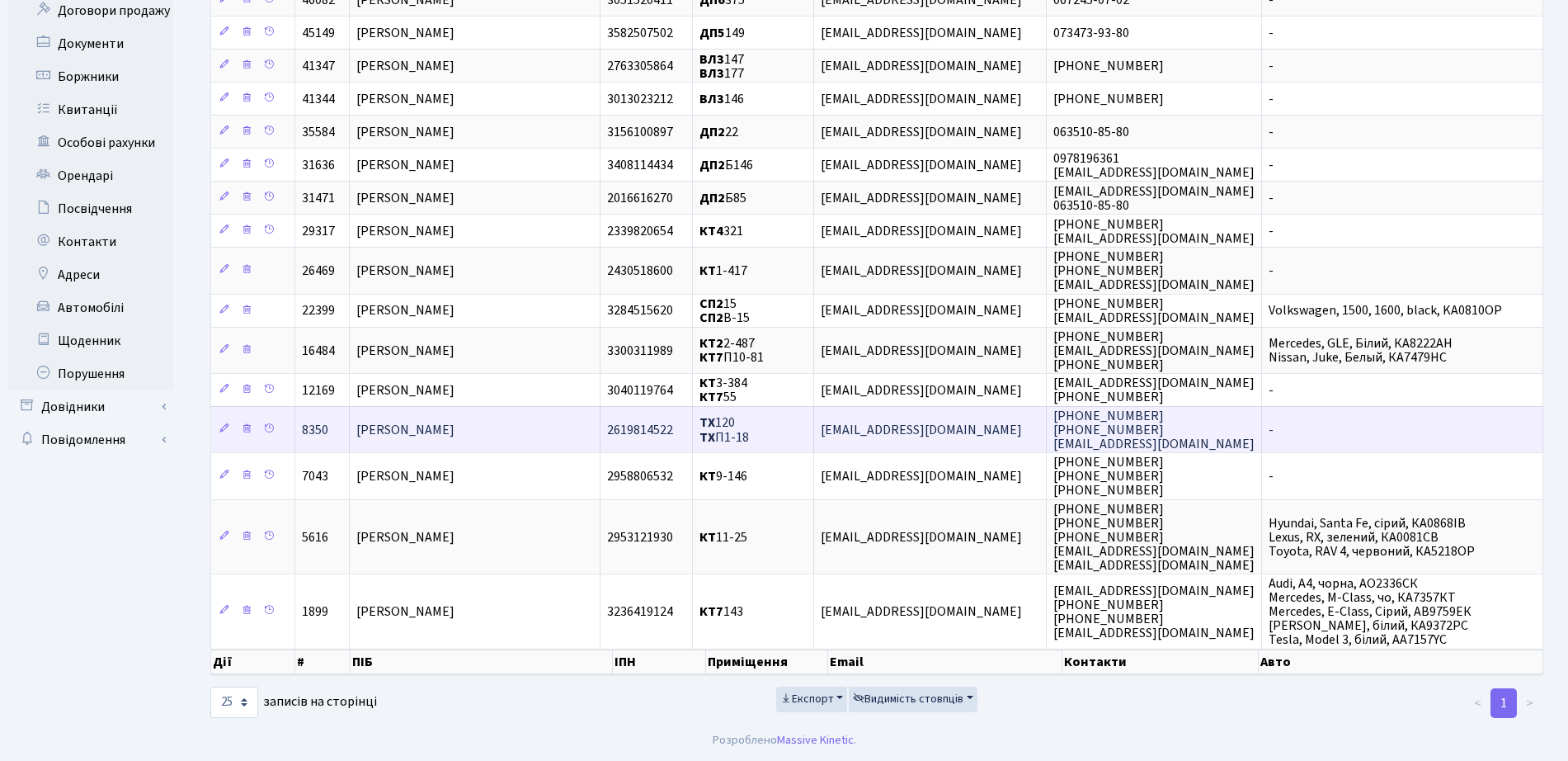
click at [749, 434] on span "ТХ 120 ТХ П1-18" at bounding box center [724, 430] width 50 height 32
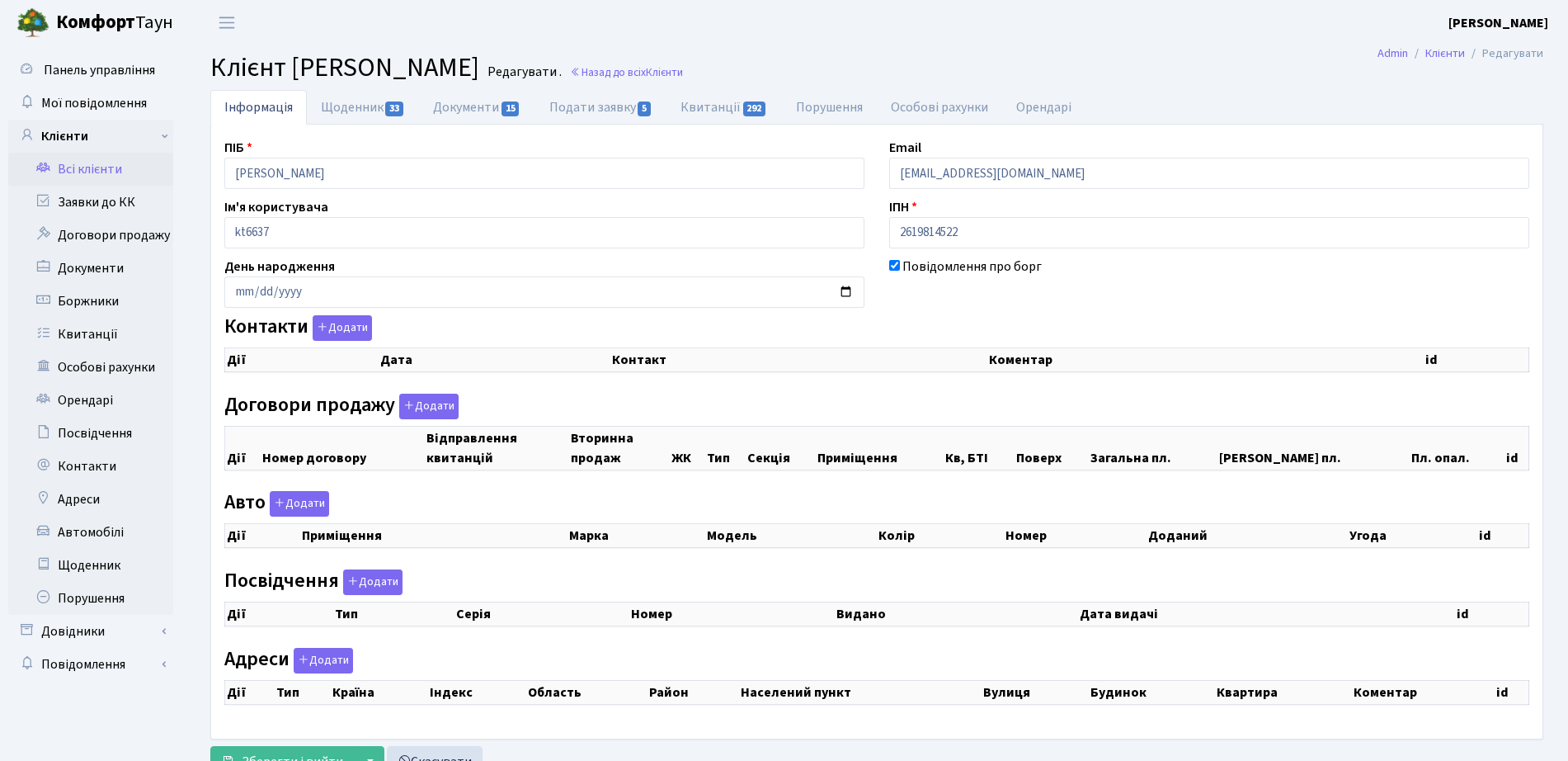
checkbox input "true"
select select "25"
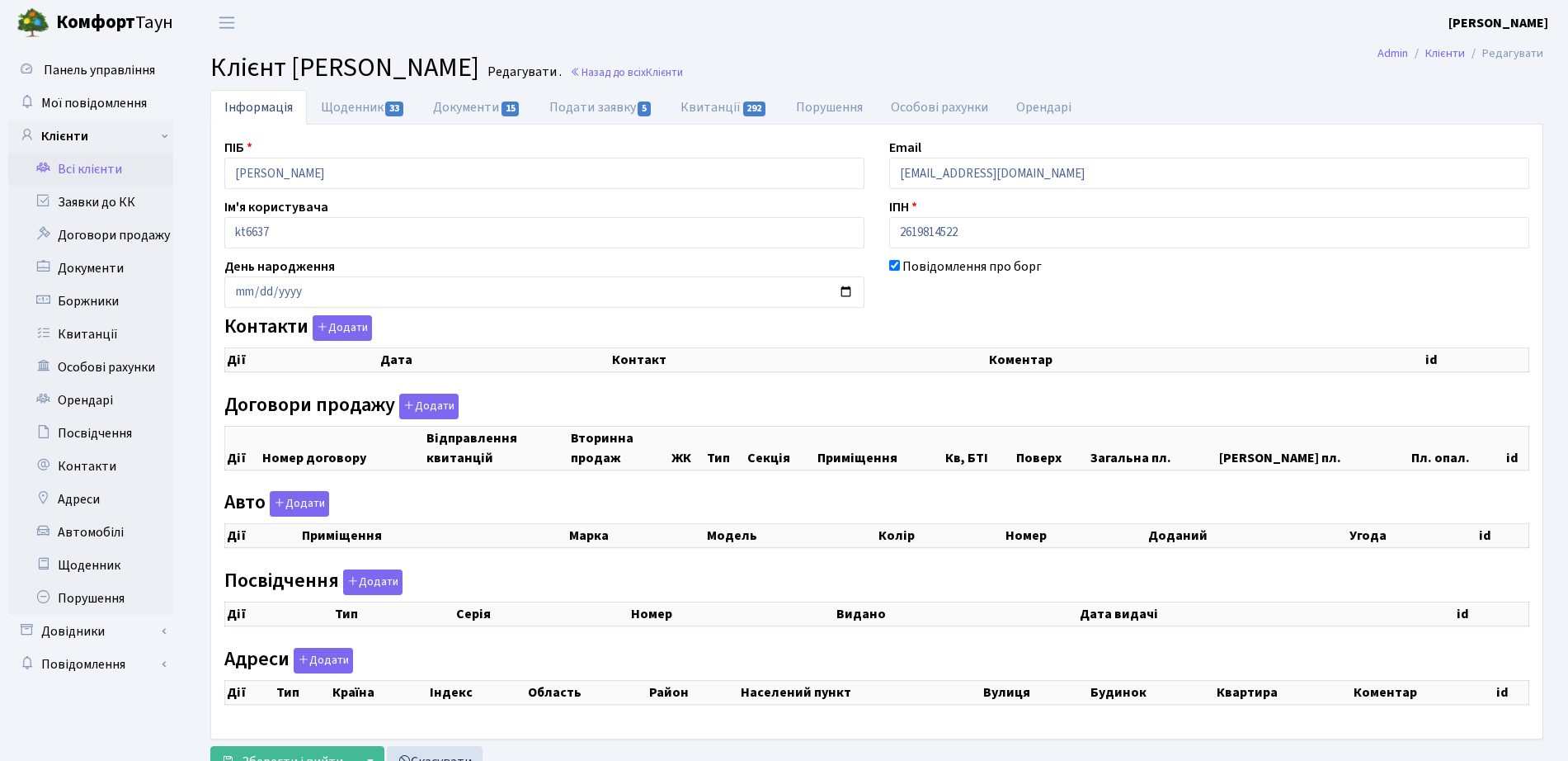
select select "25"
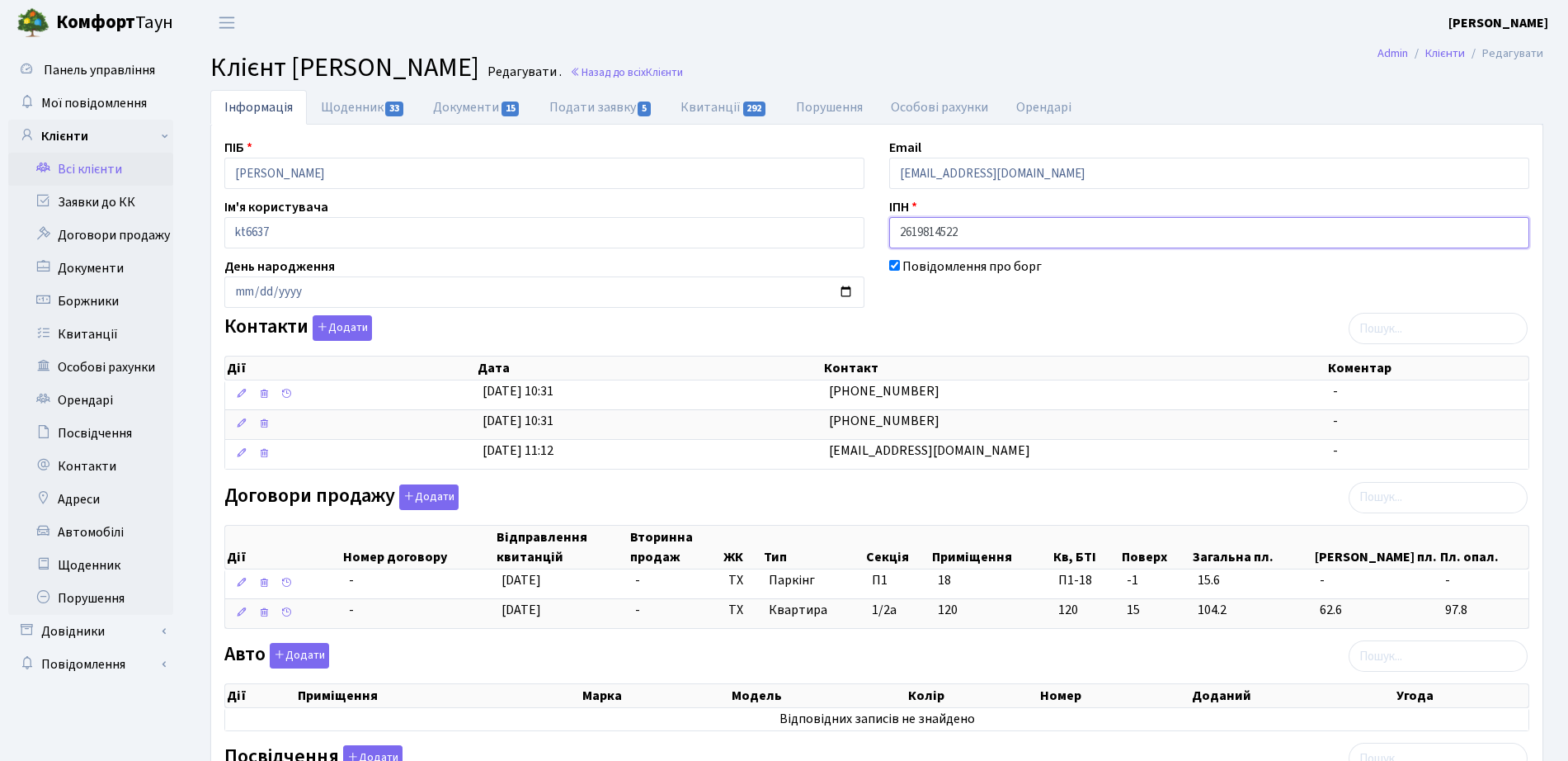
click at [965, 223] on input "2619814522" at bounding box center [1209, 233] width 640 height 31
click at [64, 193] on link "Заявки до КК" at bounding box center [91, 202] width 165 height 33
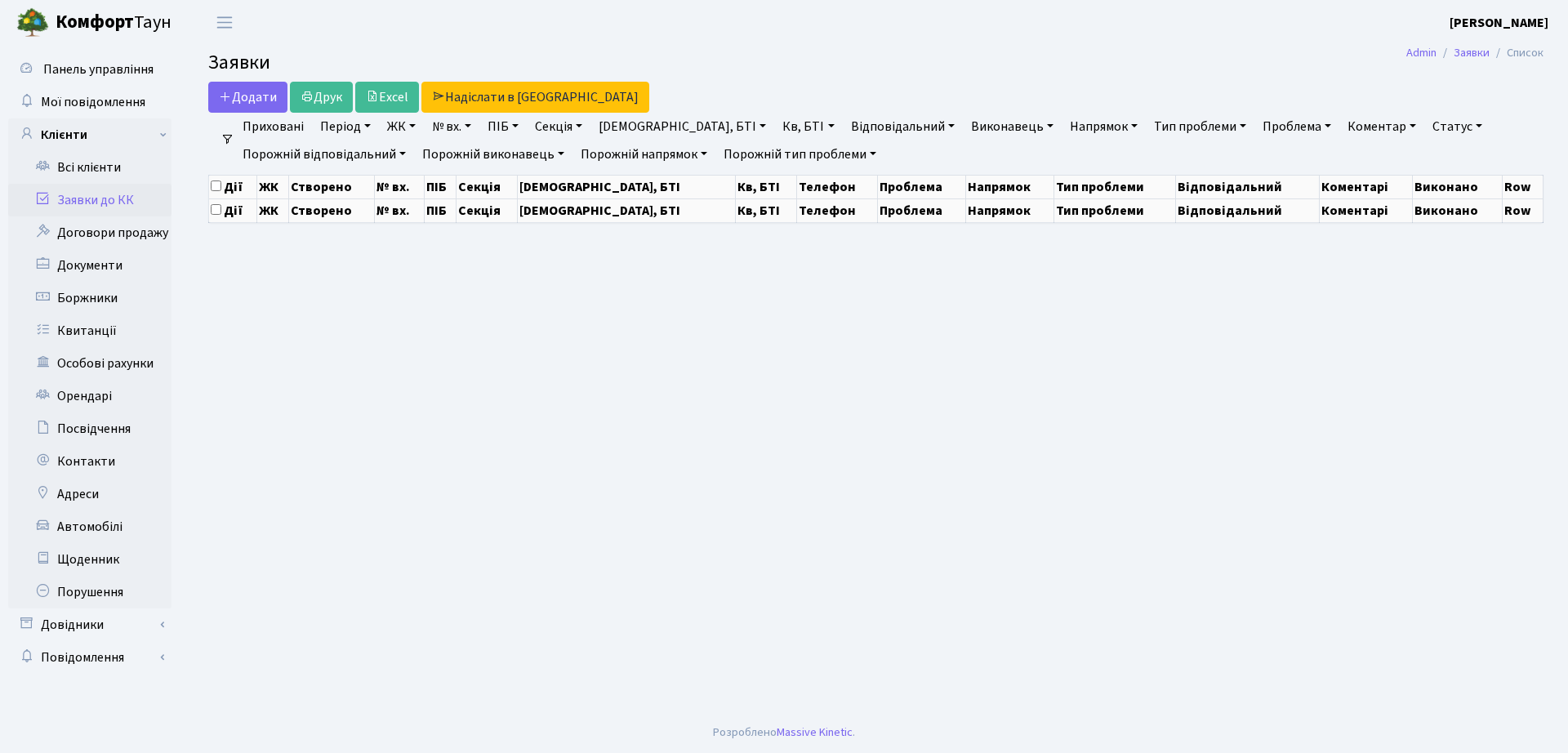
select select "25"
